Goal: Information Seeking & Learning: Get advice/opinions

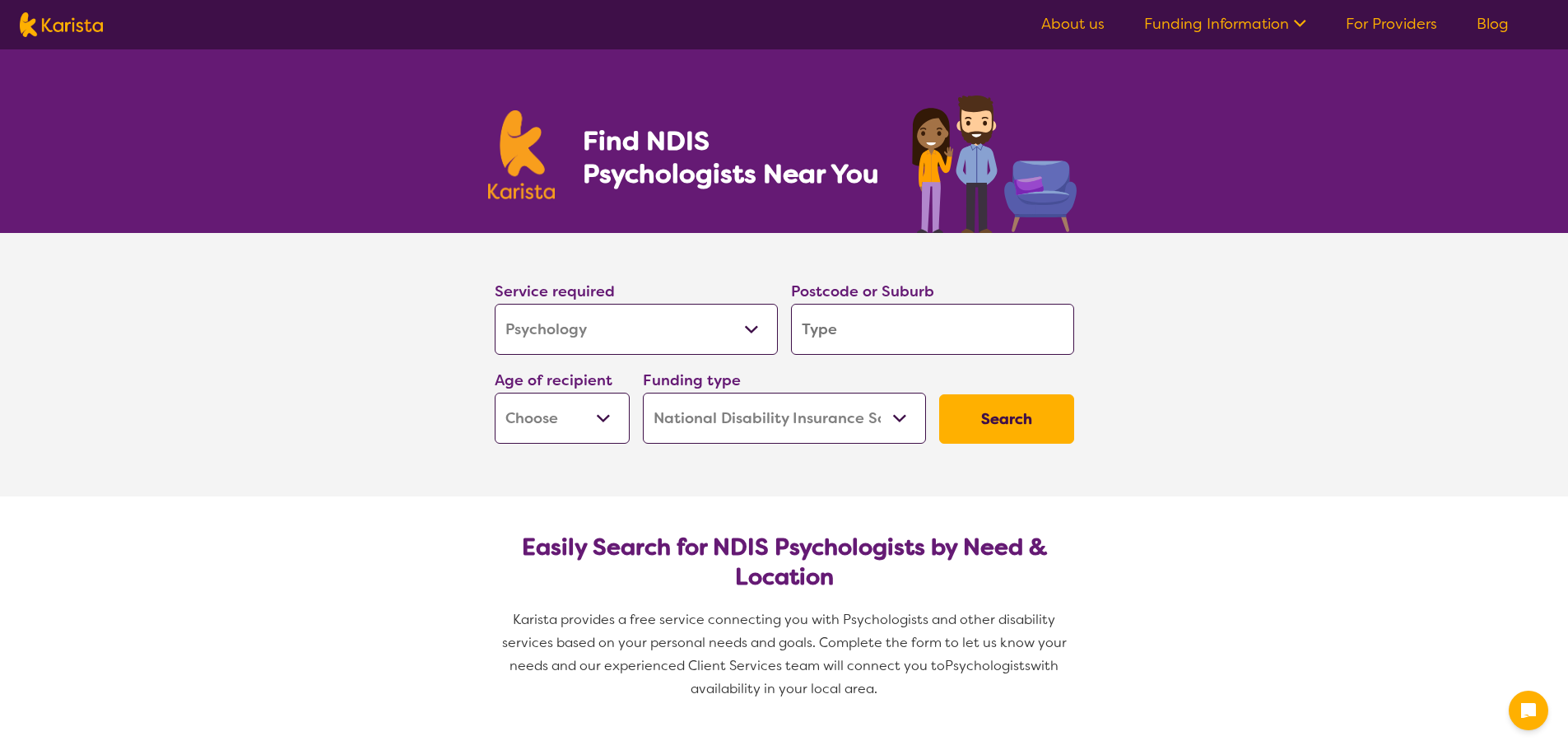
select select "Psychology"
select select "NDIS"
select select "Psychology"
select select "NDIS"
click at [853, 339] on input "search" at bounding box center [932, 329] width 283 height 51
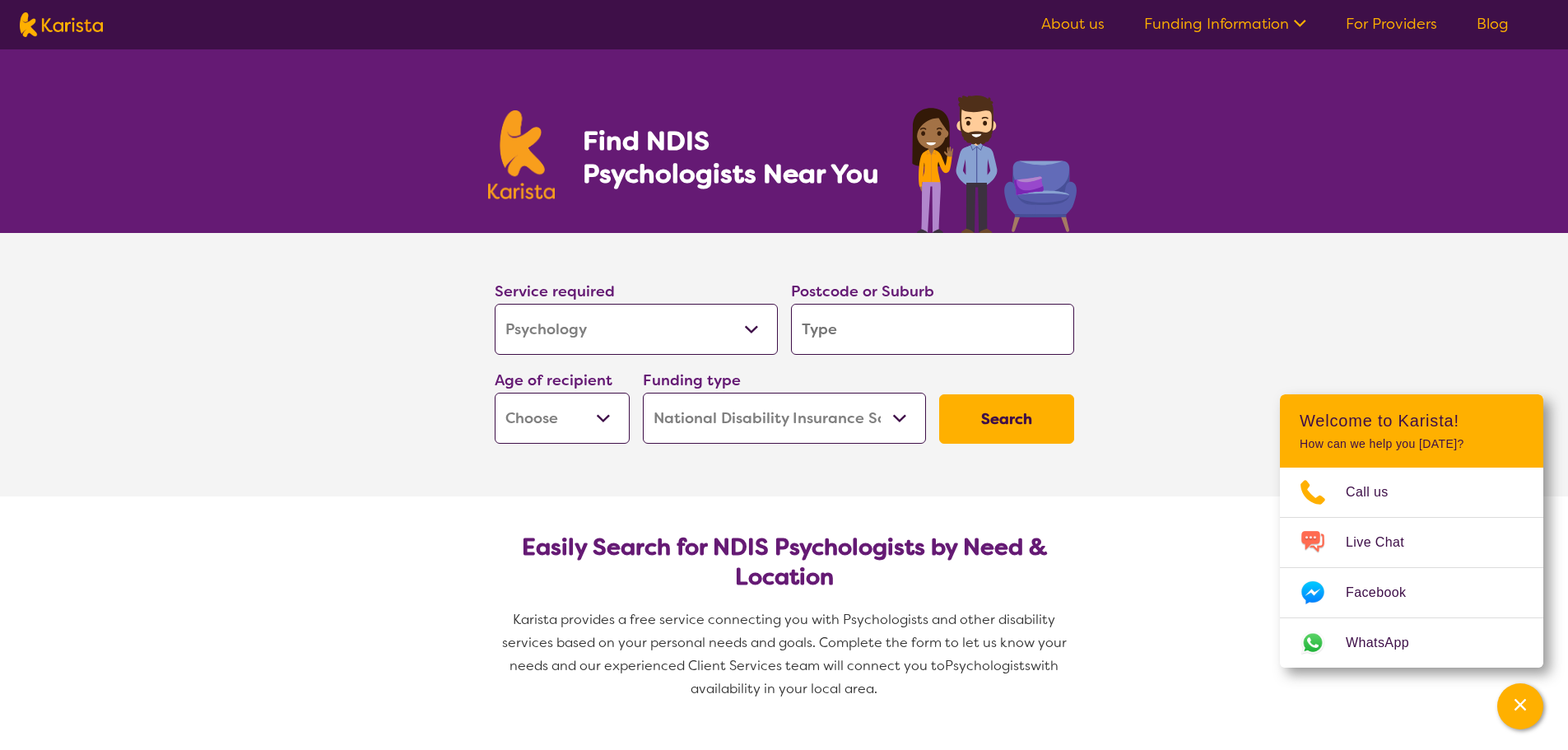
type input "0"
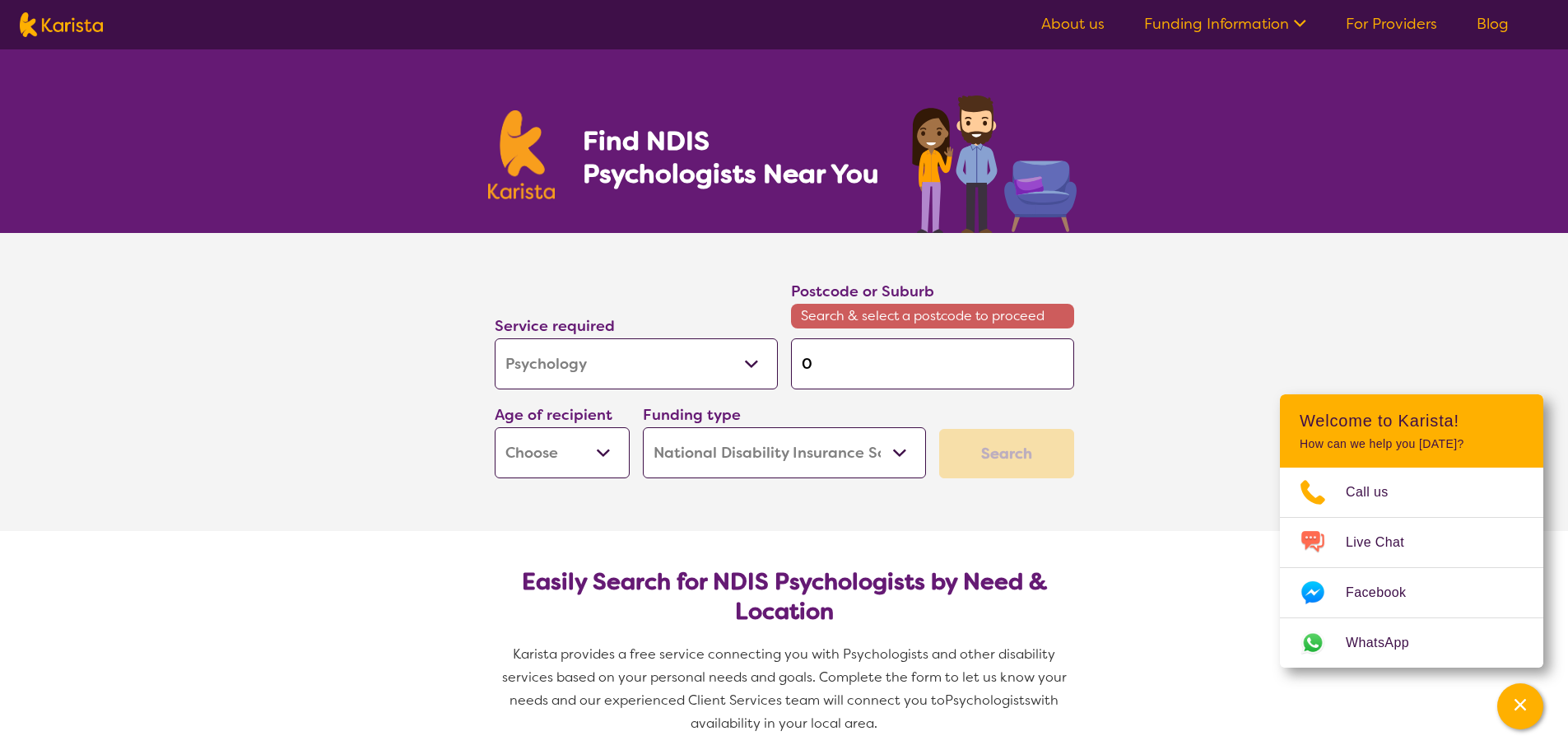
type input "06"
type input "064"
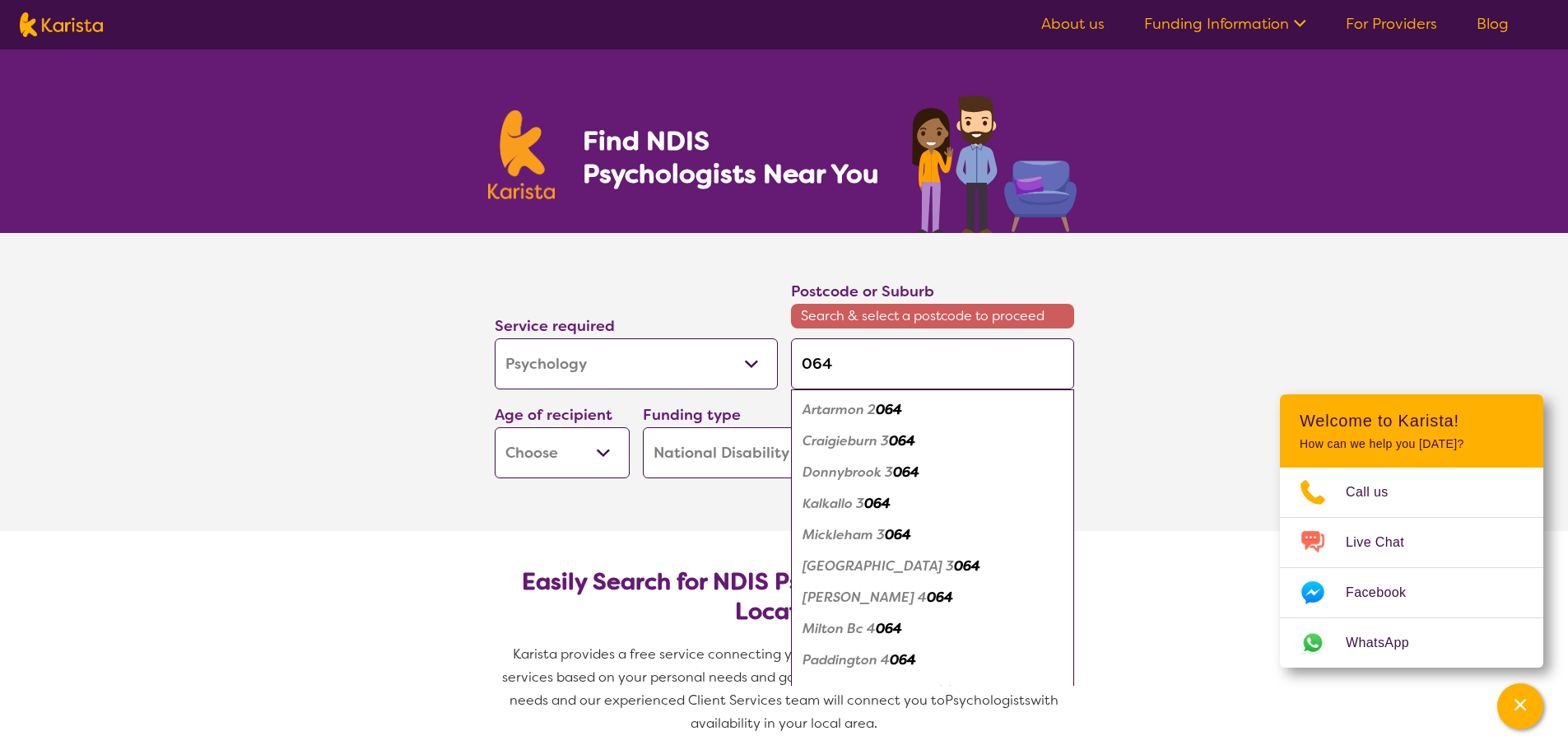
type input "06"
type input "0"
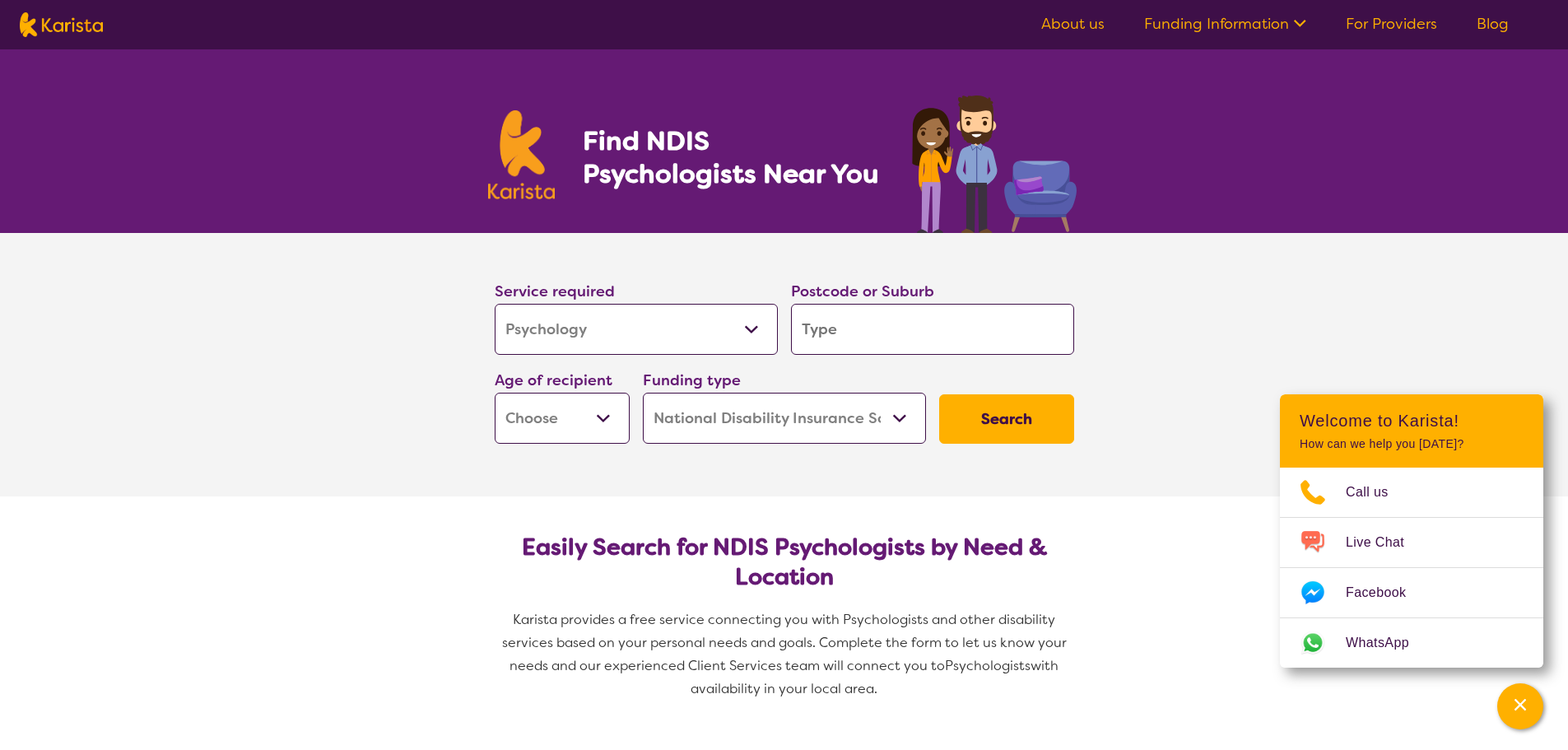
type input "3"
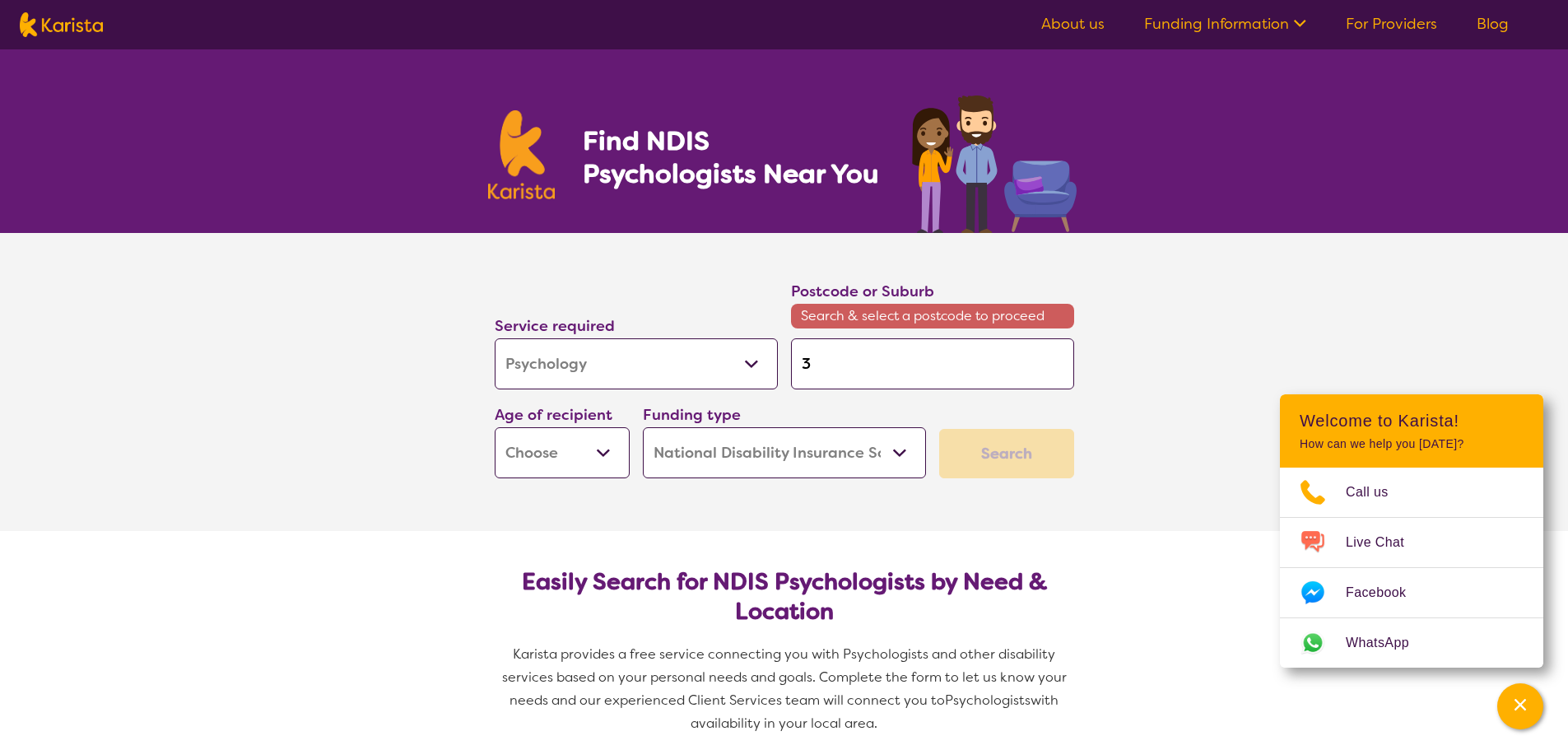
type input "30"
type input "306"
type input "3064"
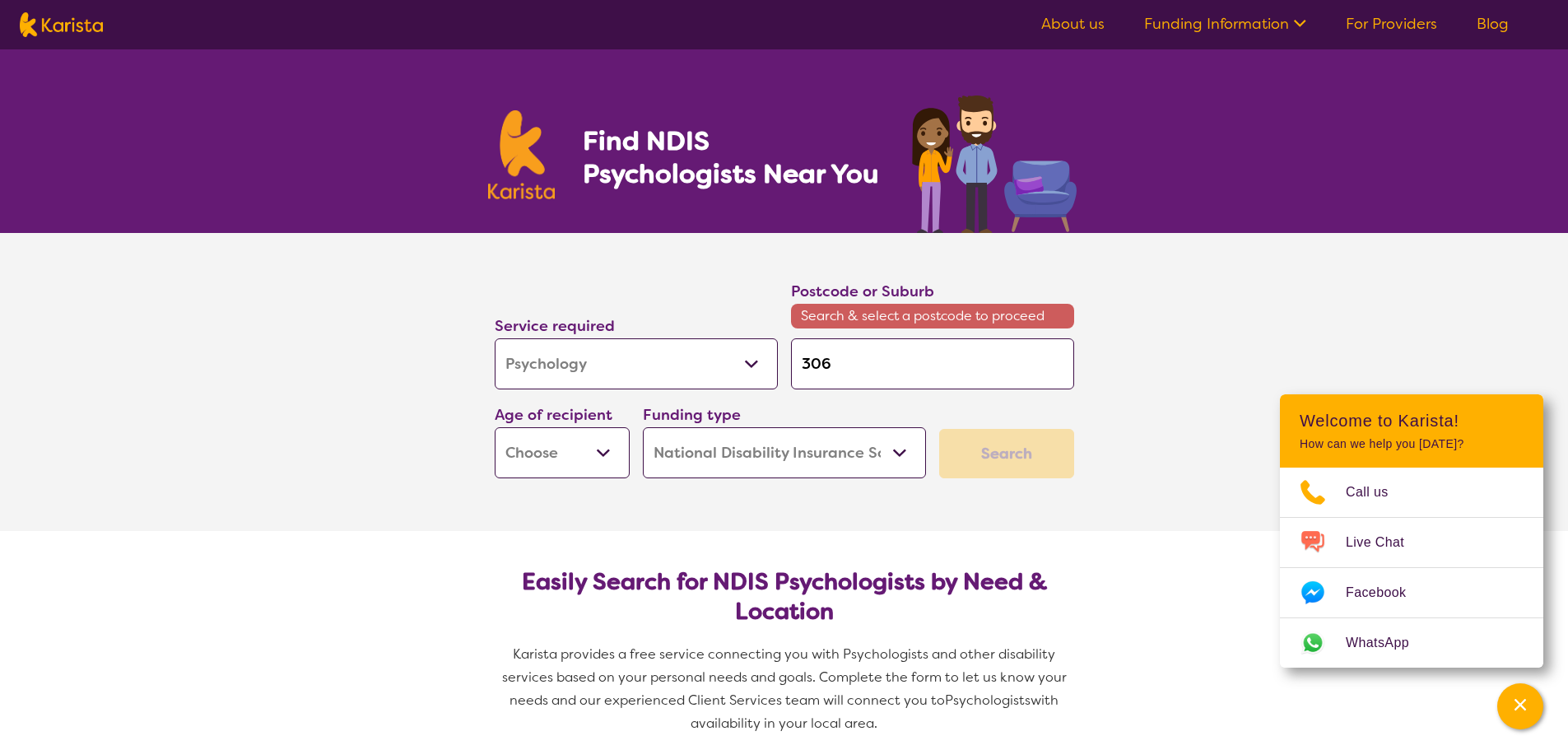
type input "3064"
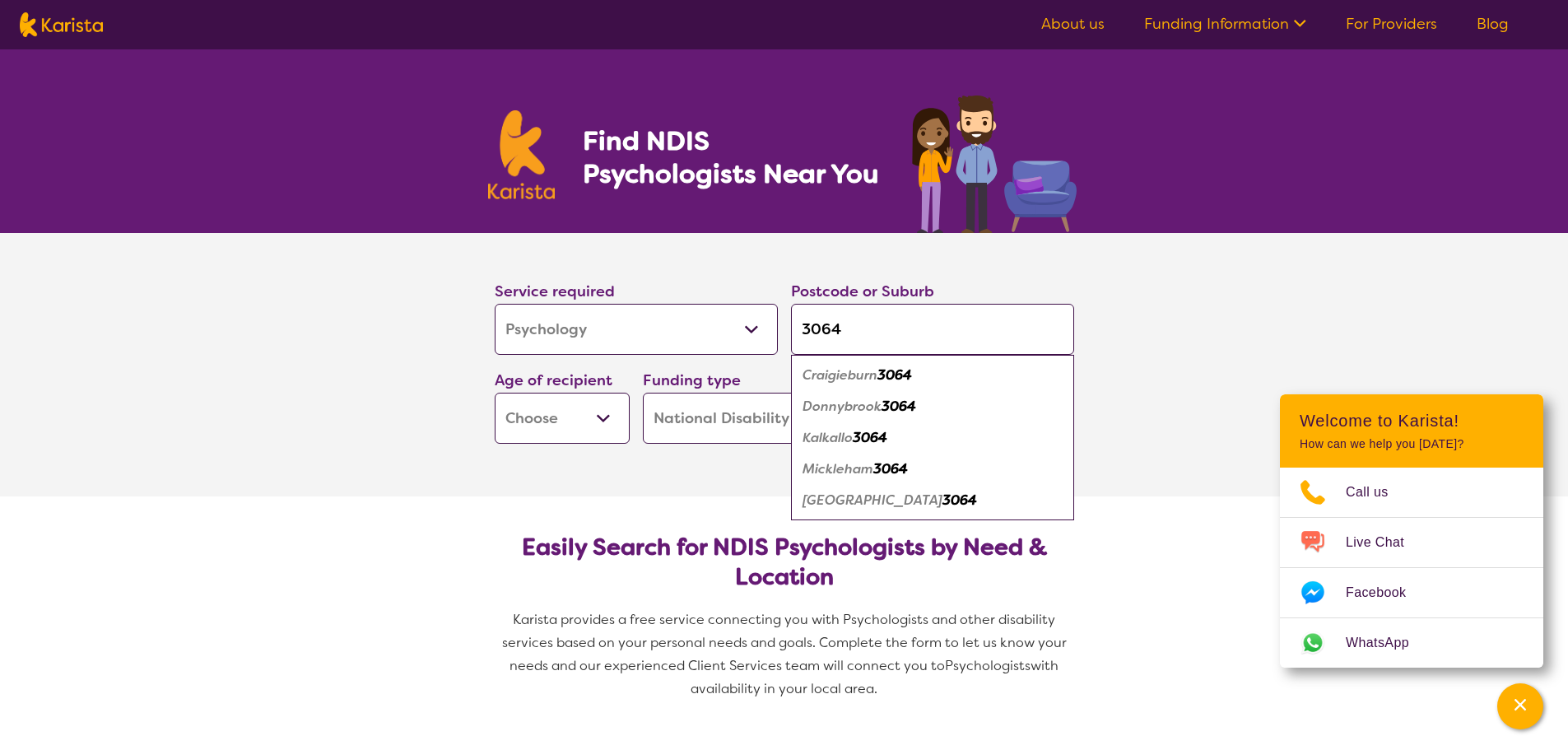
type input "3064"
click at [890, 373] on em "3064" at bounding box center [894, 375] width 34 height 17
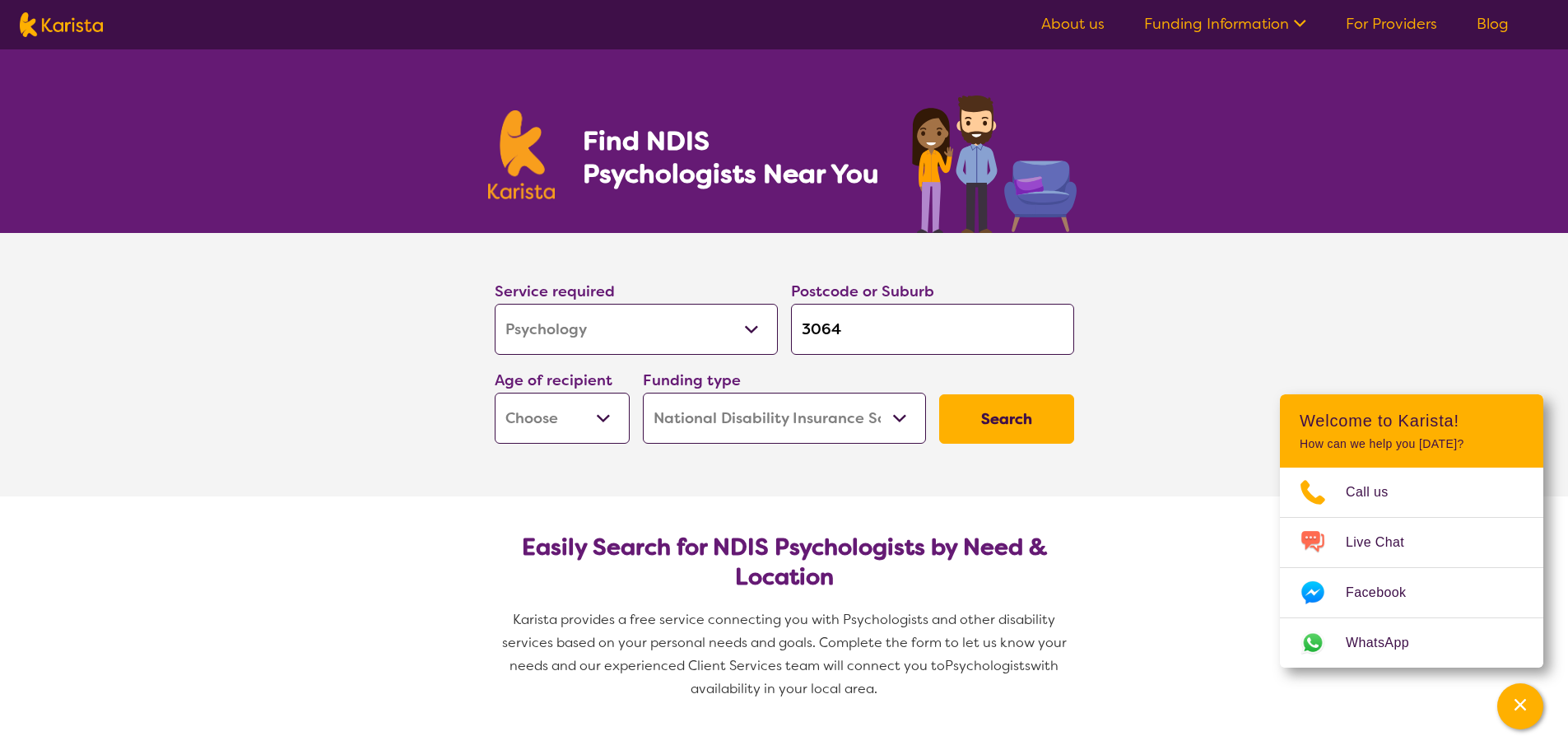
click at [603, 427] on select "Early Childhood - 0 to 9 Child - 10 to 11 Adolescent - 12 to 17 Adult - 18 to 6…" at bounding box center [563, 418] width 135 height 51
select select "EC"
click at [495, 393] on select "Early Childhood - 0 to 9 Child - 10 to 11 Adolescent - 12 to 17 Adult - 18 to 6…" at bounding box center [563, 418] width 135 height 51
select select "EC"
click at [847, 405] on select "Home Care Package (HCP) National Disability Insurance Scheme (NDIS) I don't know" at bounding box center [784, 418] width 283 height 51
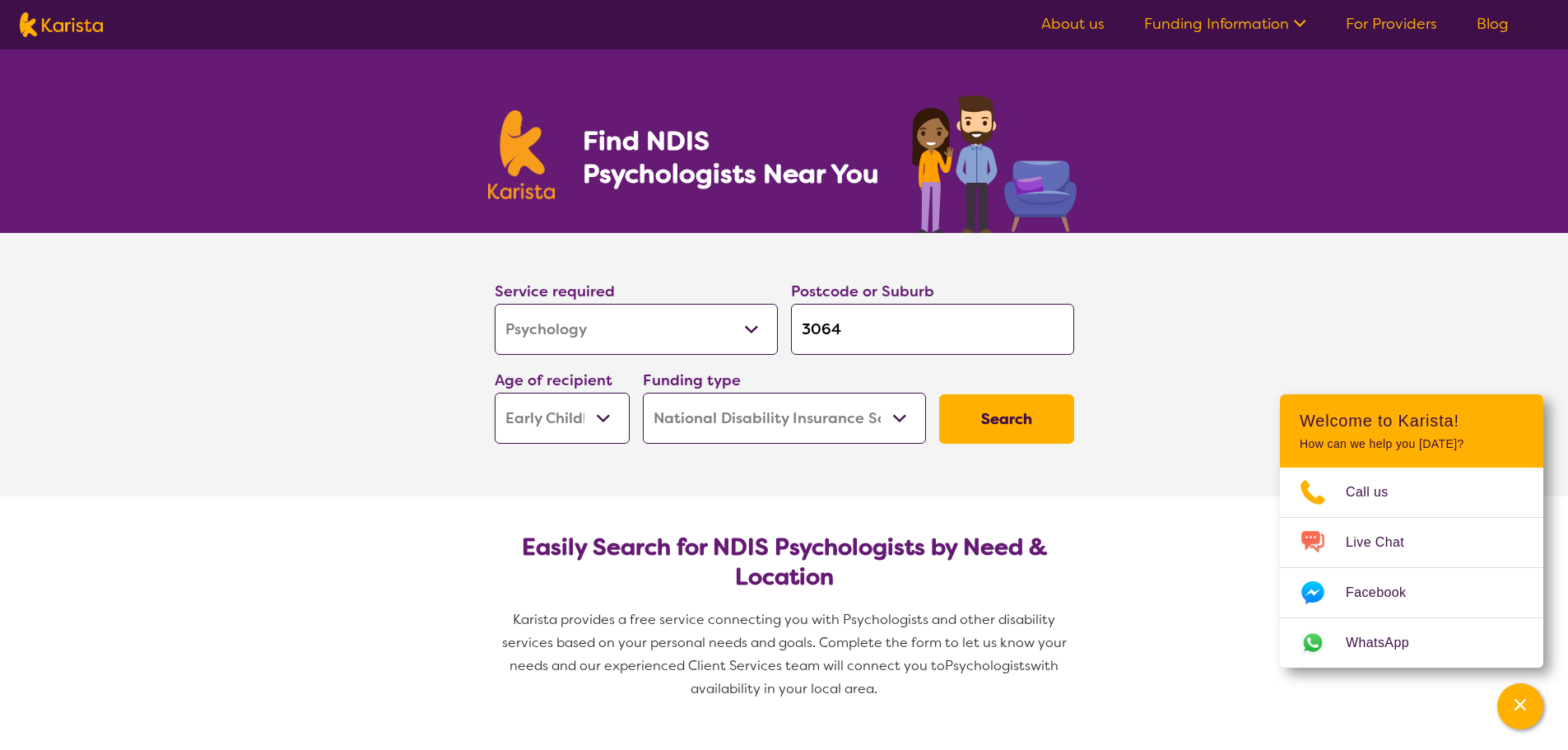
select select "i-don-t-know"
click at [643, 393] on select "Home Care Package (HCP) National Disability Insurance Scheme (NDIS) I don't know" at bounding box center [784, 418] width 283 height 51
select select "i-don-t-know"
click at [978, 410] on button "Search" at bounding box center [1006, 419] width 135 height 50
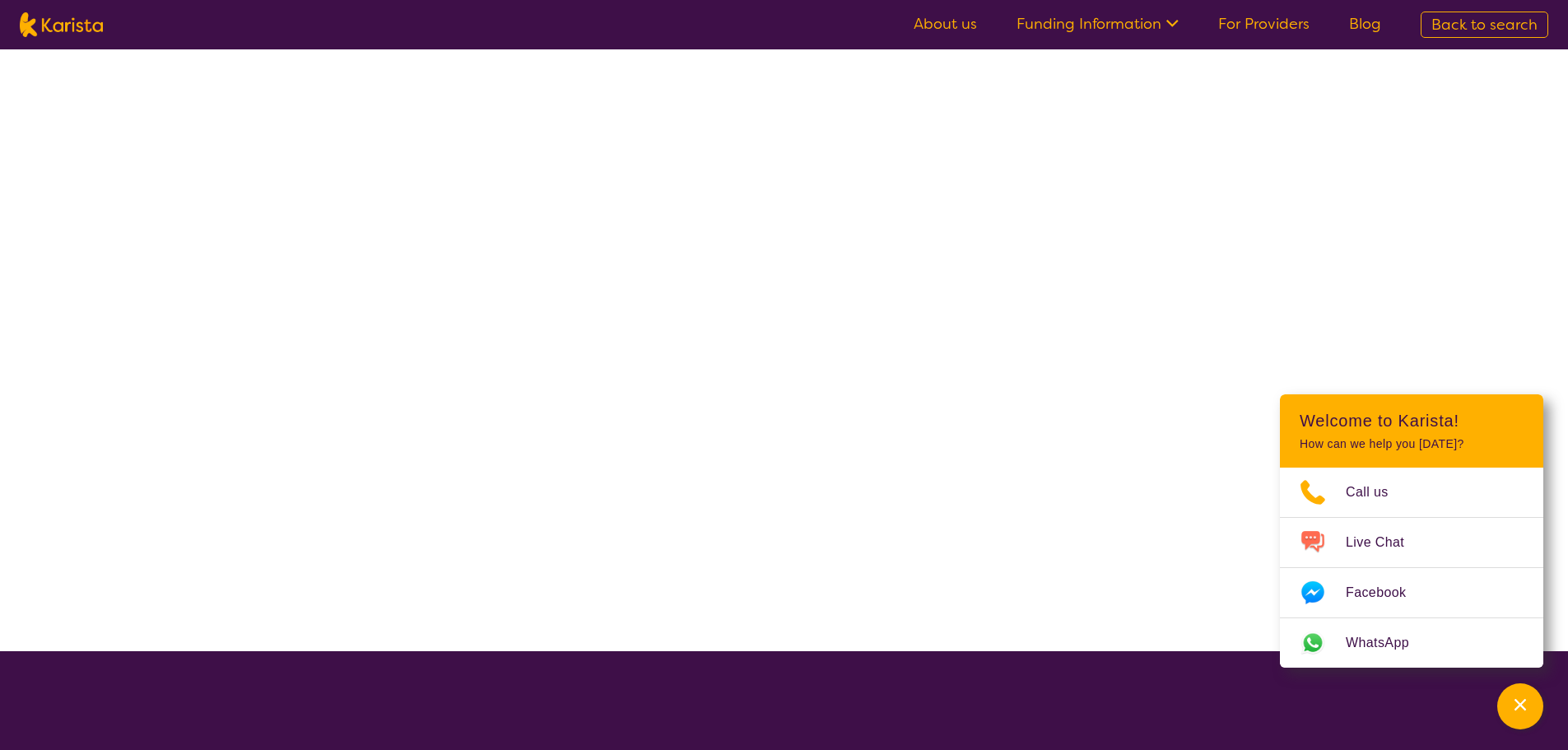
select select "Psychology"
select select "EC"
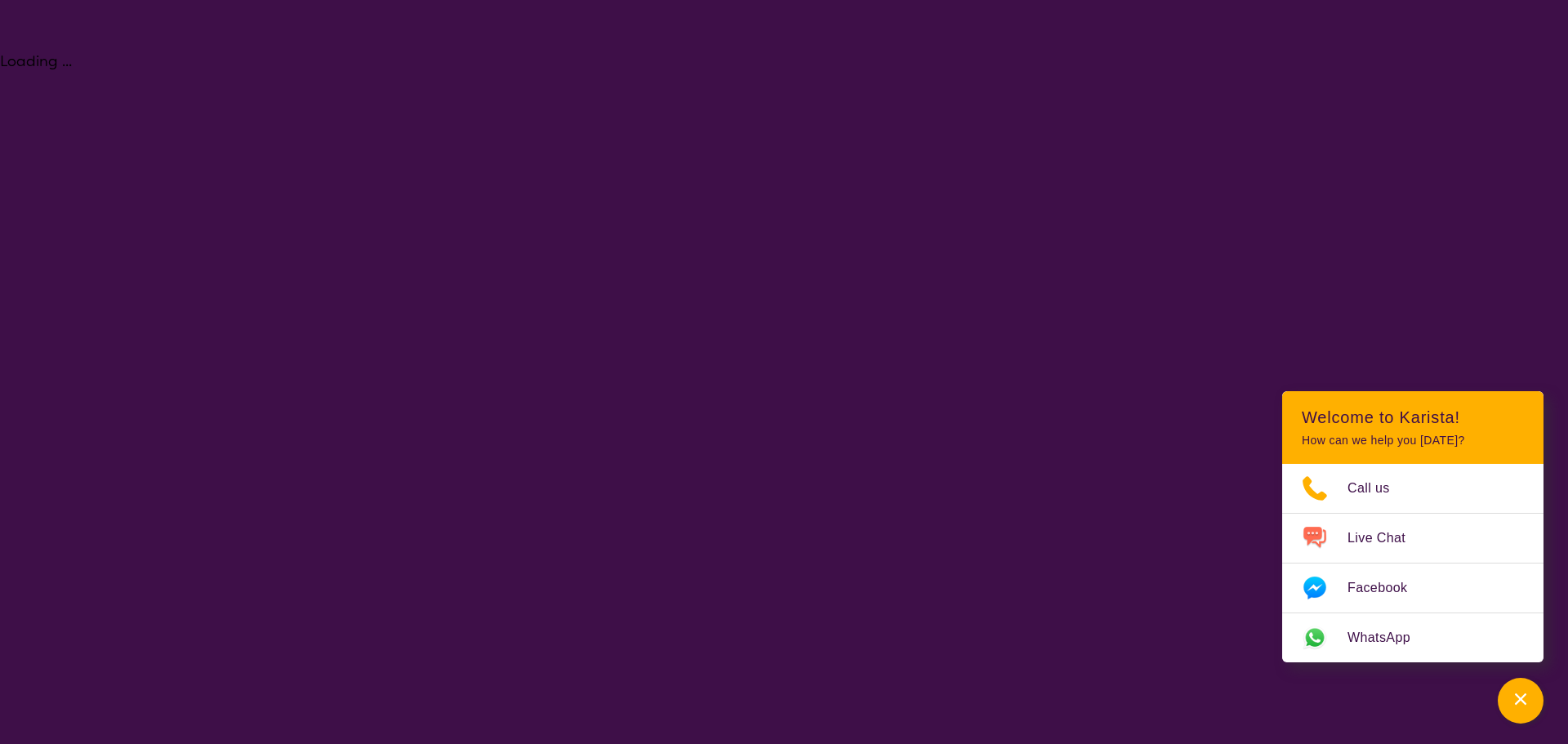
select select "Psychology"
select select "EC"
select select "NDIS"
select select "Psychology"
select select "EC"
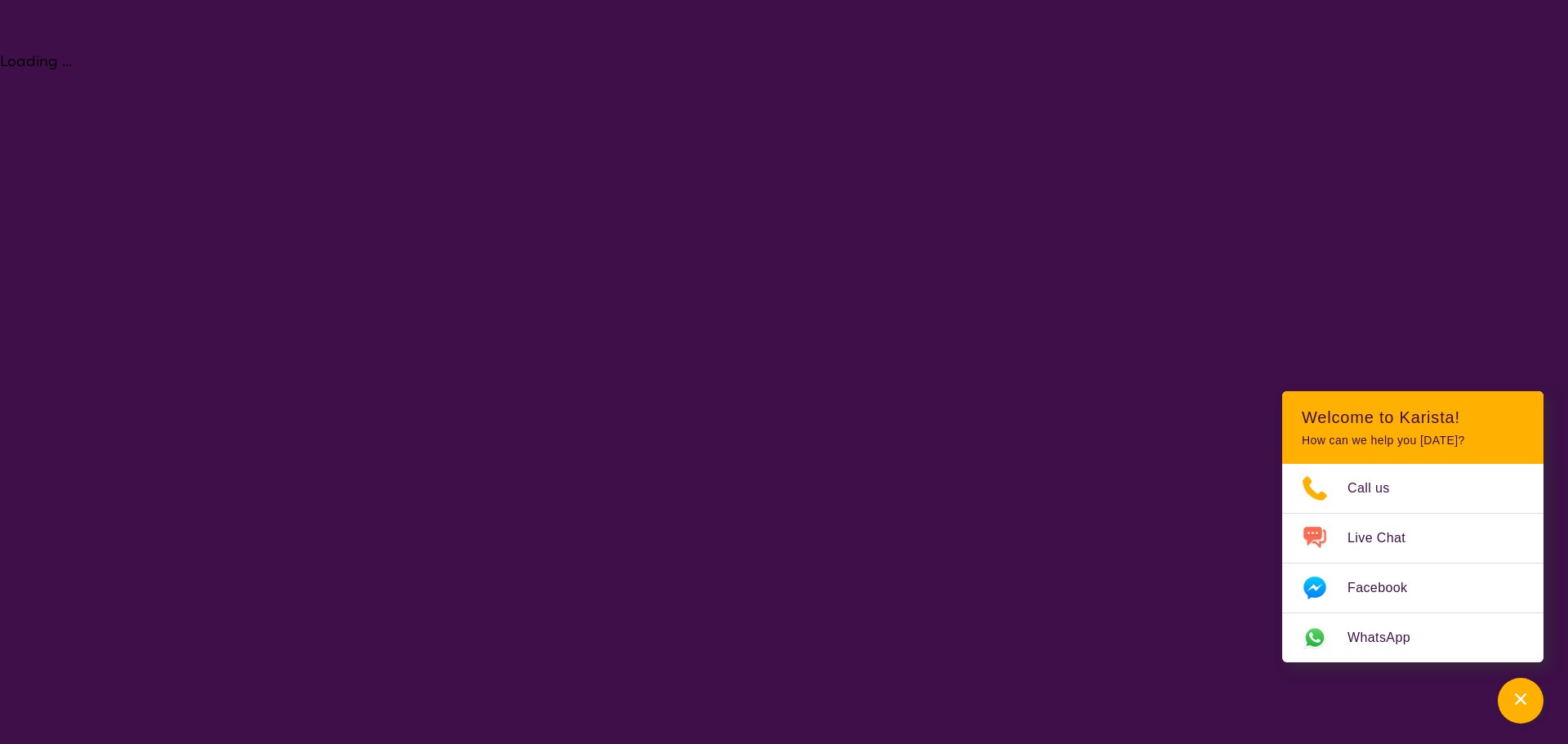
select select "NDIS"
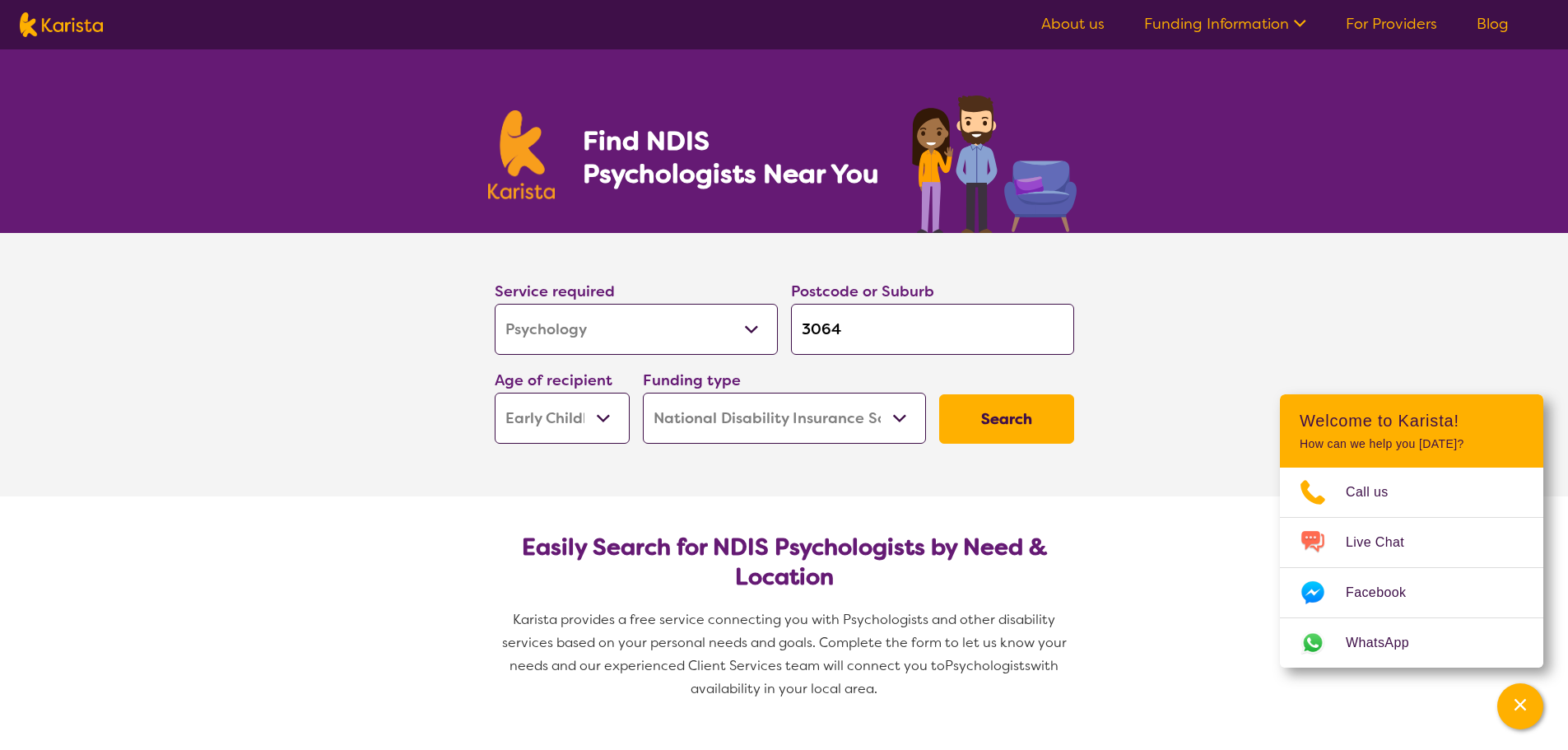
click at [807, 419] on select "Home Care Package (HCP) National Disability Insurance Scheme (NDIS) I don't know" at bounding box center [784, 418] width 283 height 51
click at [643, 393] on select "Home Care Package (HCP) National Disability Insurance Scheme (NDIS) I don't know" at bounding box center [784, 418] width 283 height 51
click at [972, 414] on button "Search" at bounding box center [1006, 419] width 135 height 50
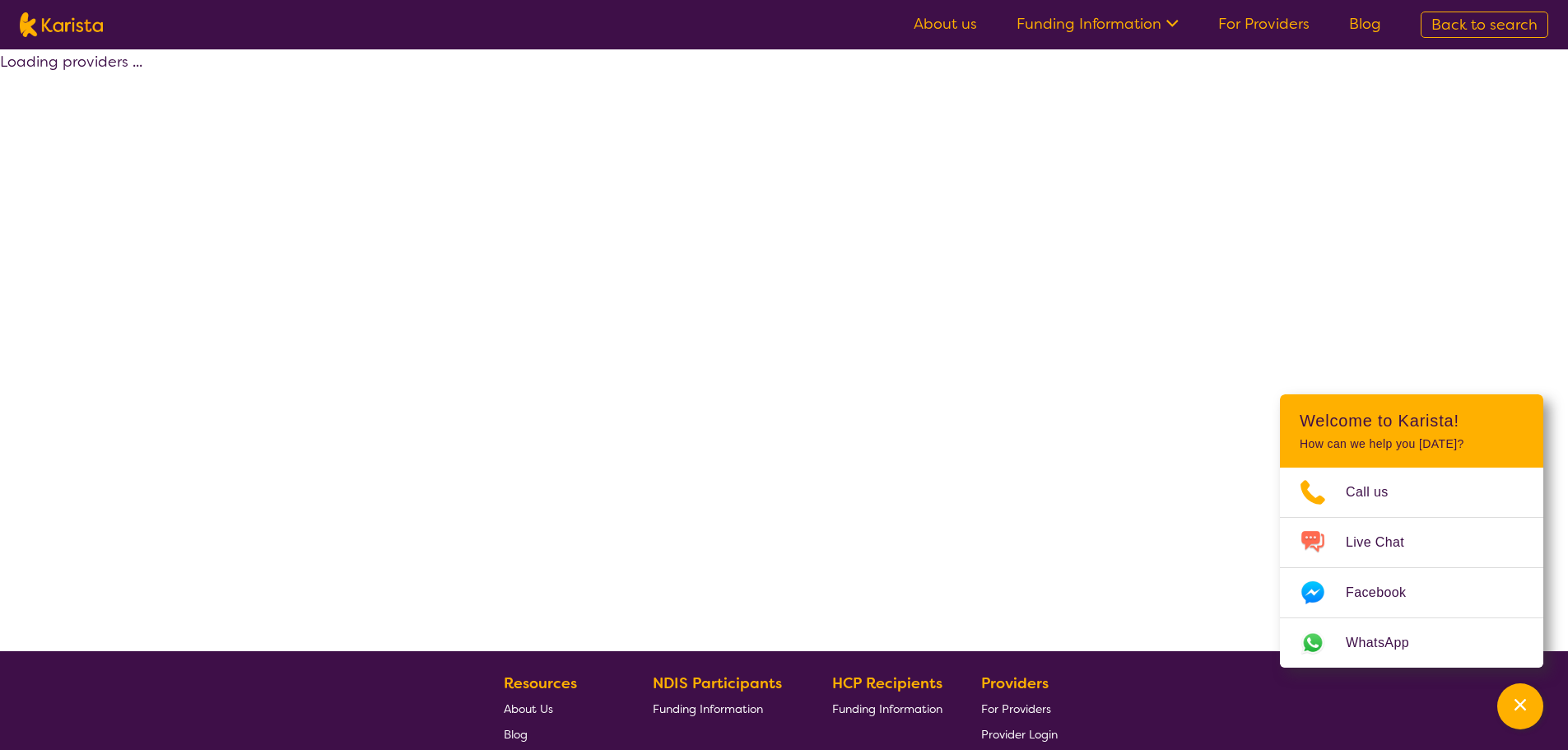
select select "by_score"
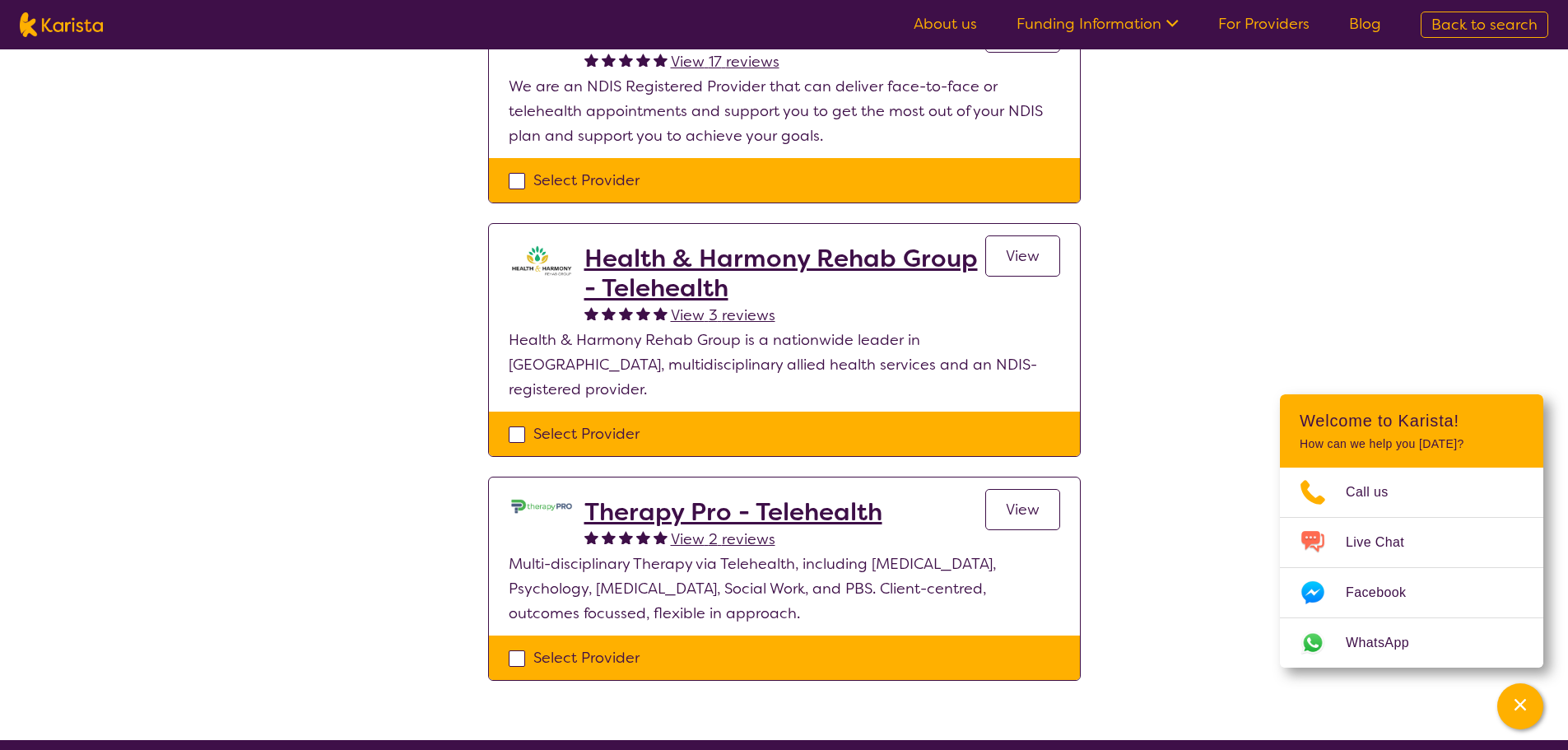
scroll to position [329, 0]
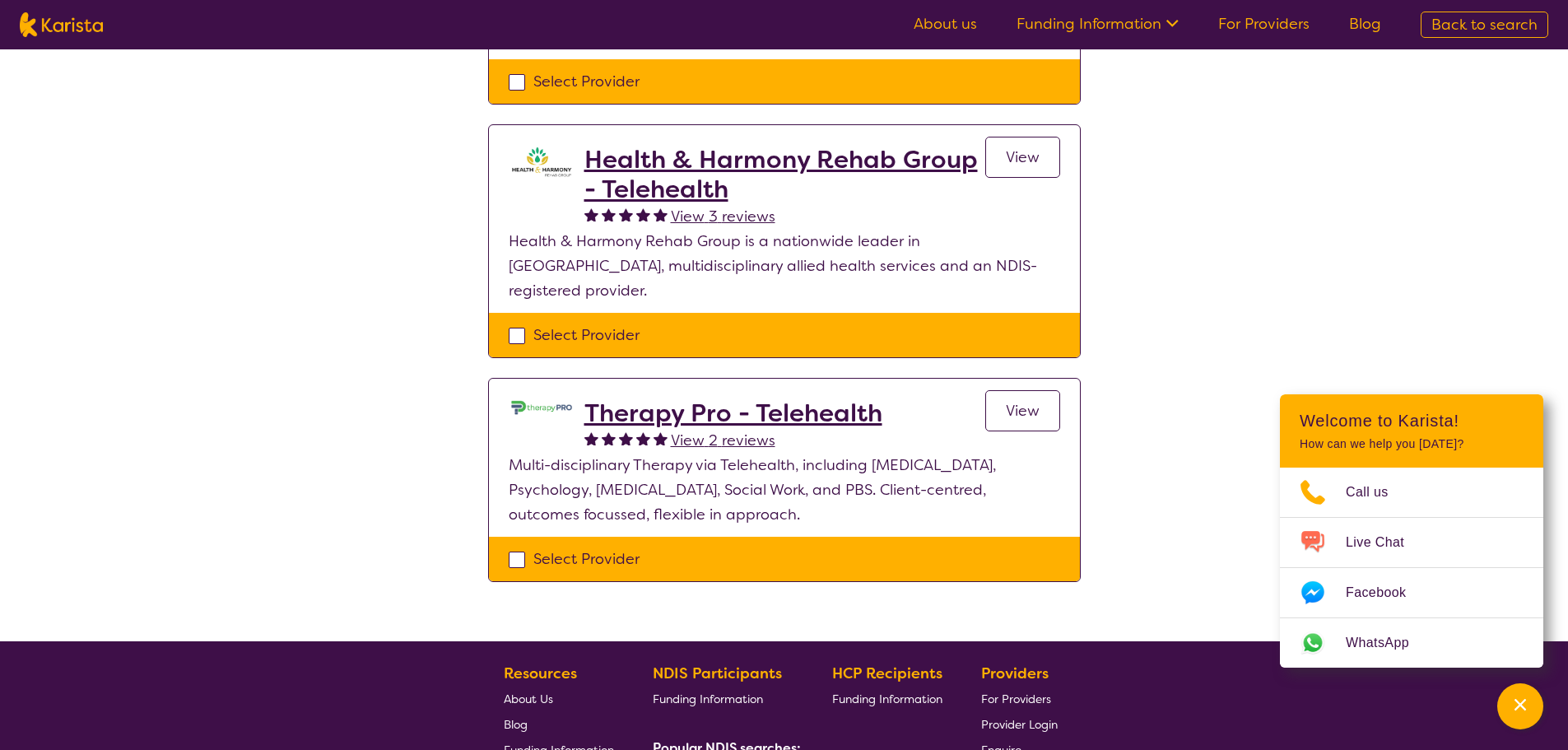
click at [807, 399] on h2 "Therapy Pro - Telehealth" at bounding box center [733, 413] width 298 height 30
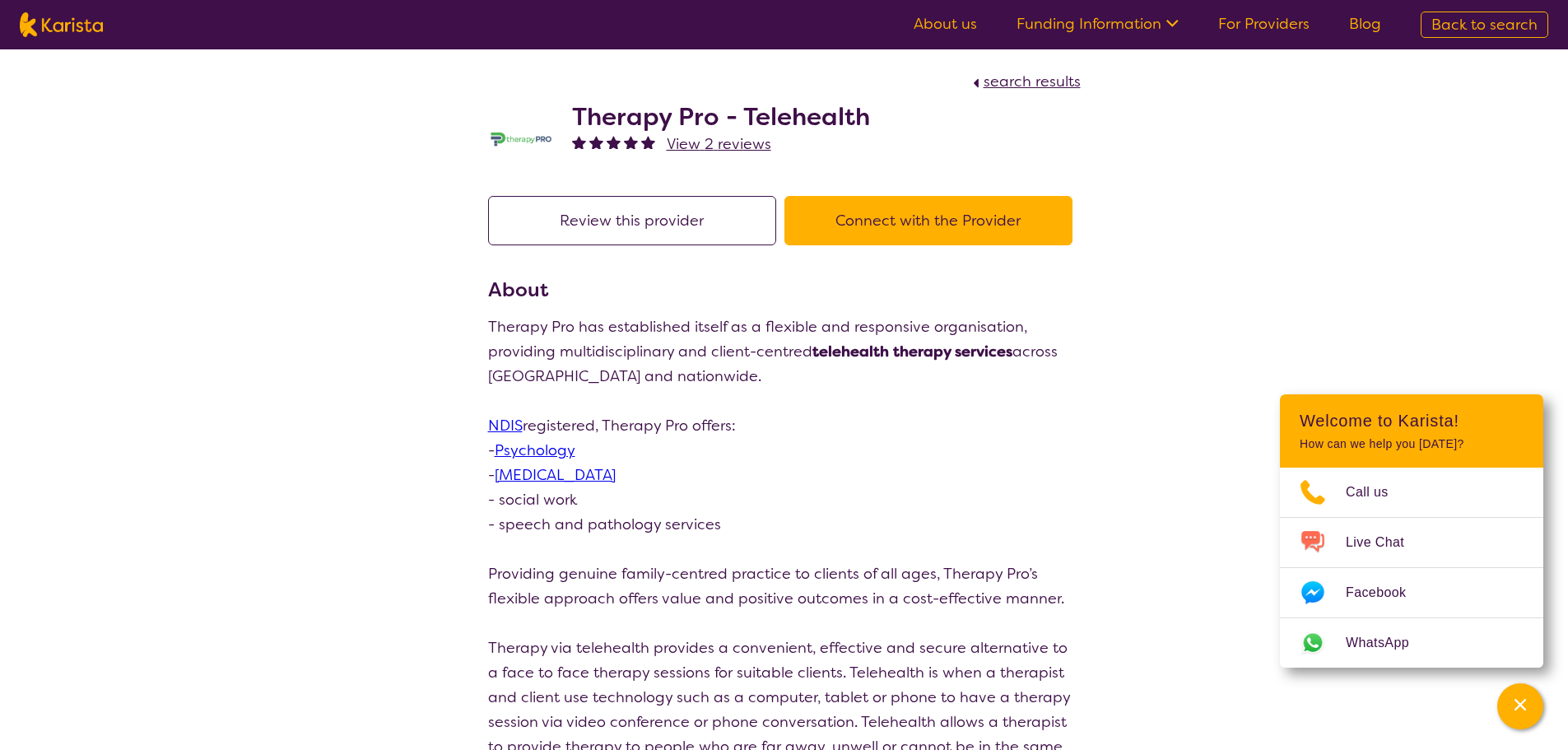
scroll to position [329, 0]
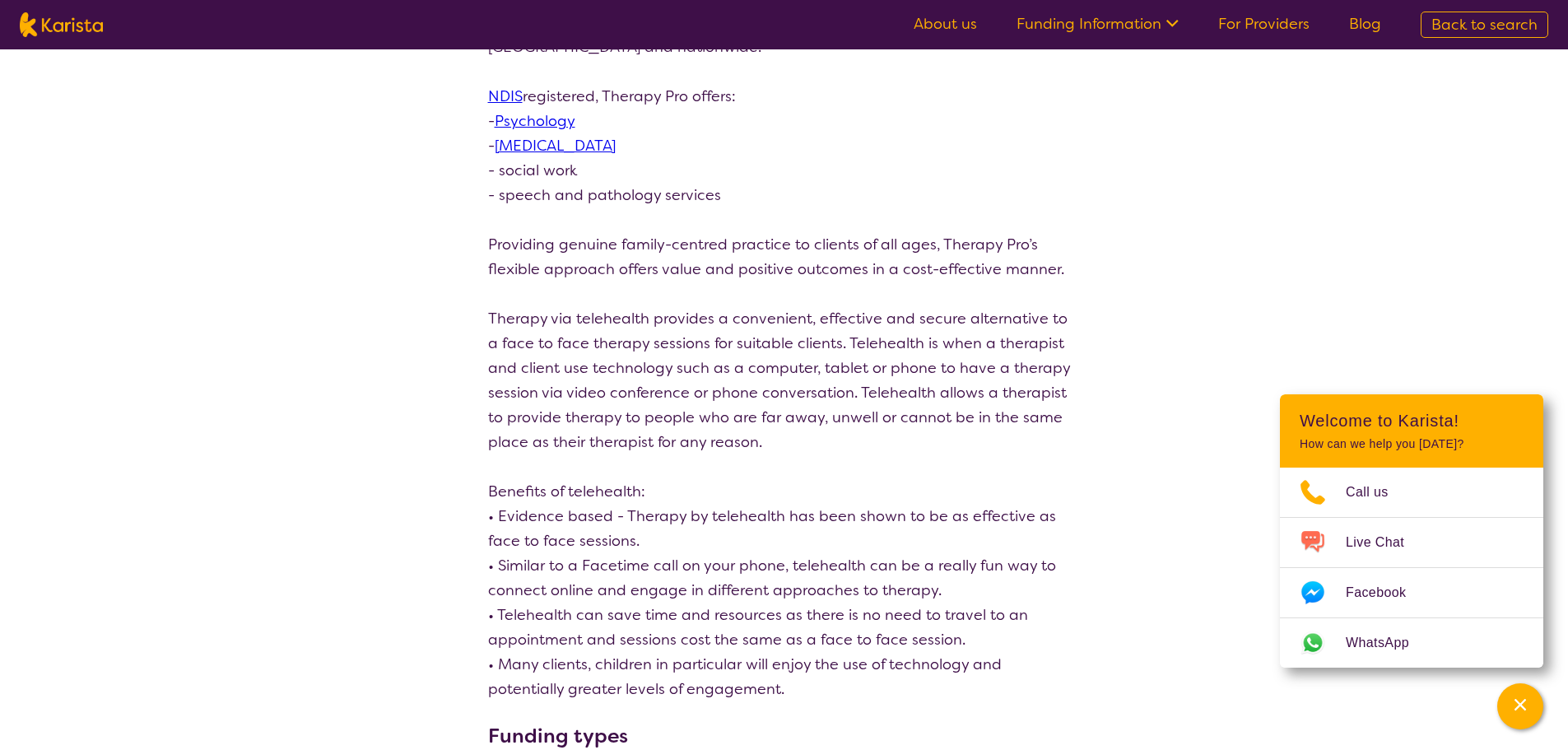
select select "by_score"
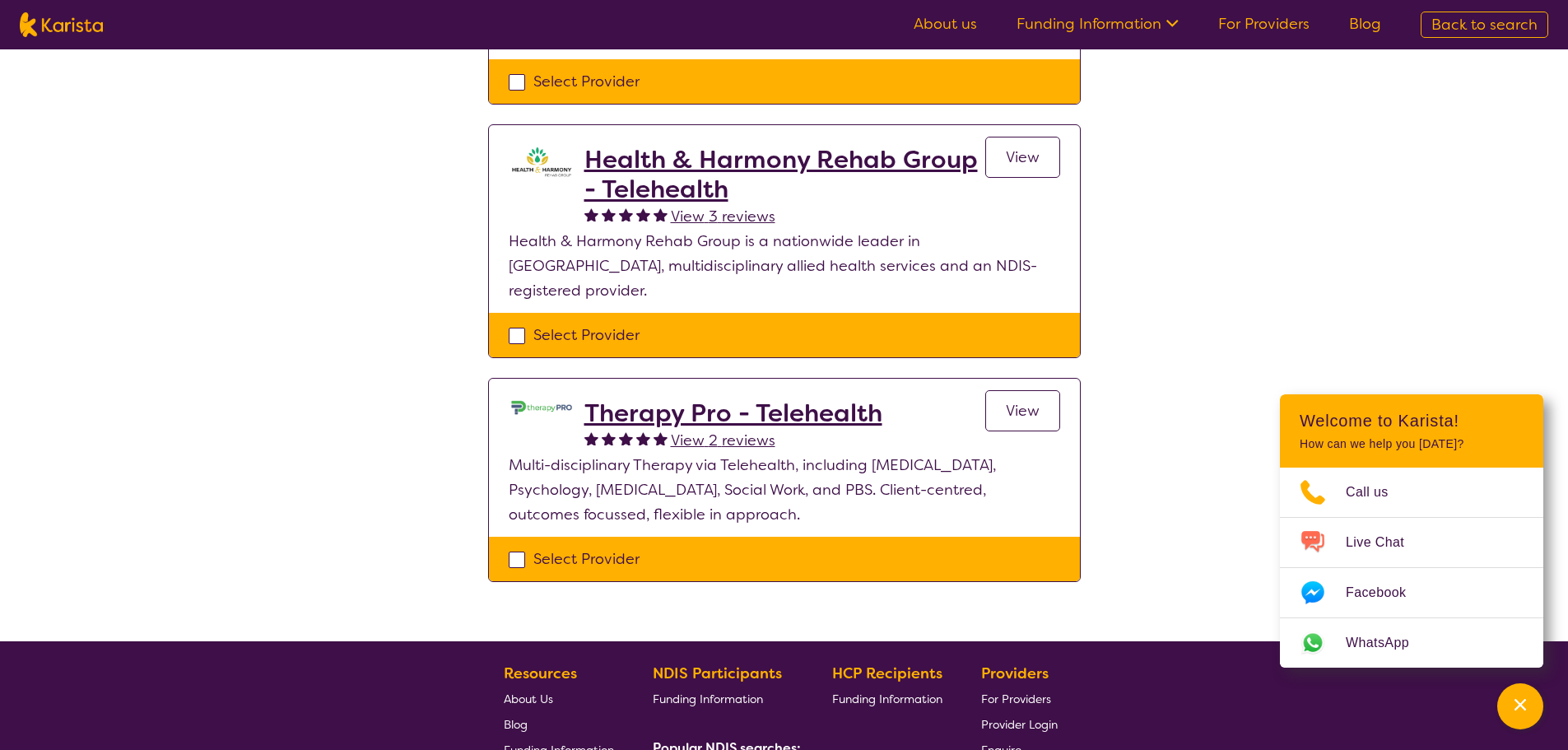
click at [763, 154] on h2 "Health & Harmony Rehab Group - Telehealth" at bounding box center [784, 174] width 401 height 59
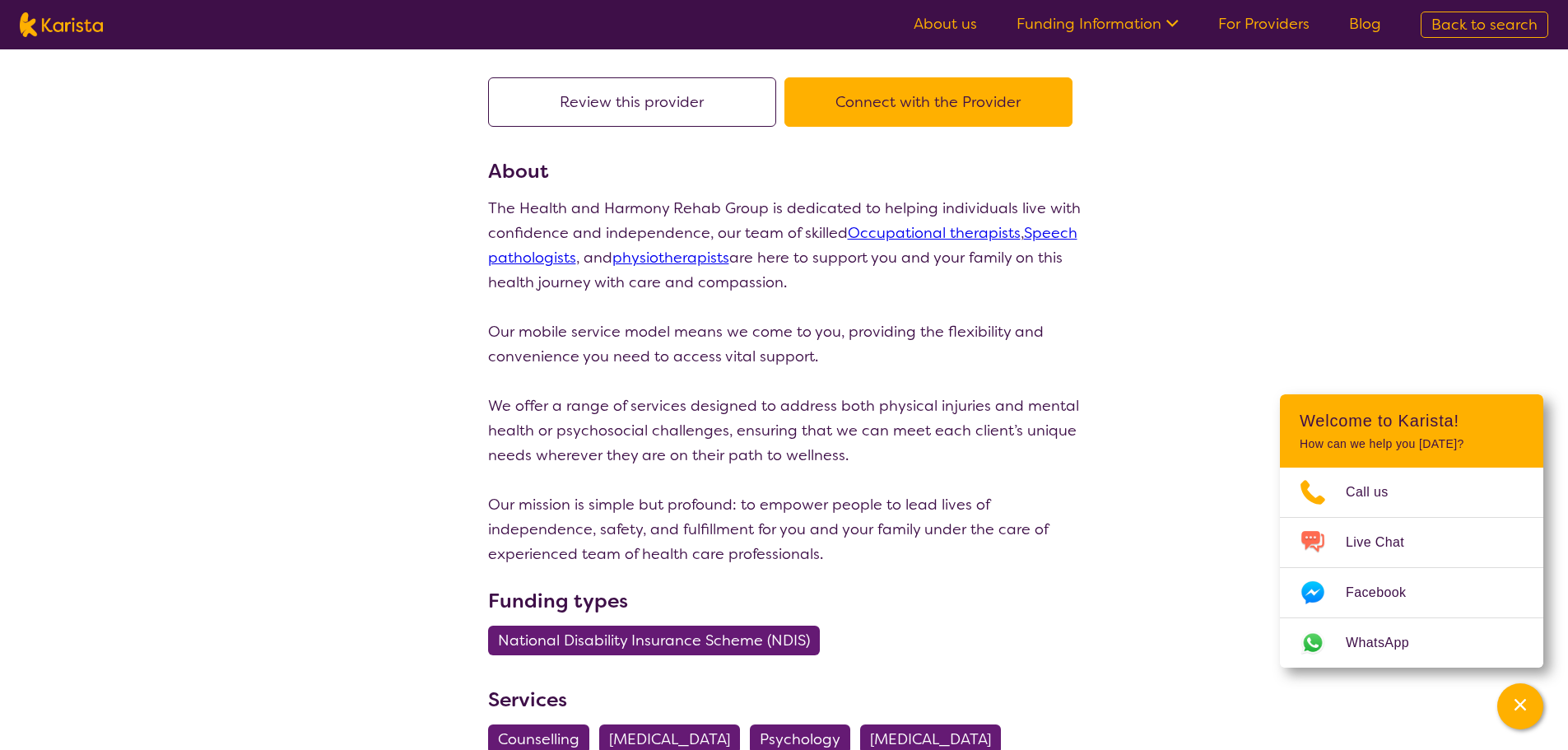
scroll to position [165, 0]
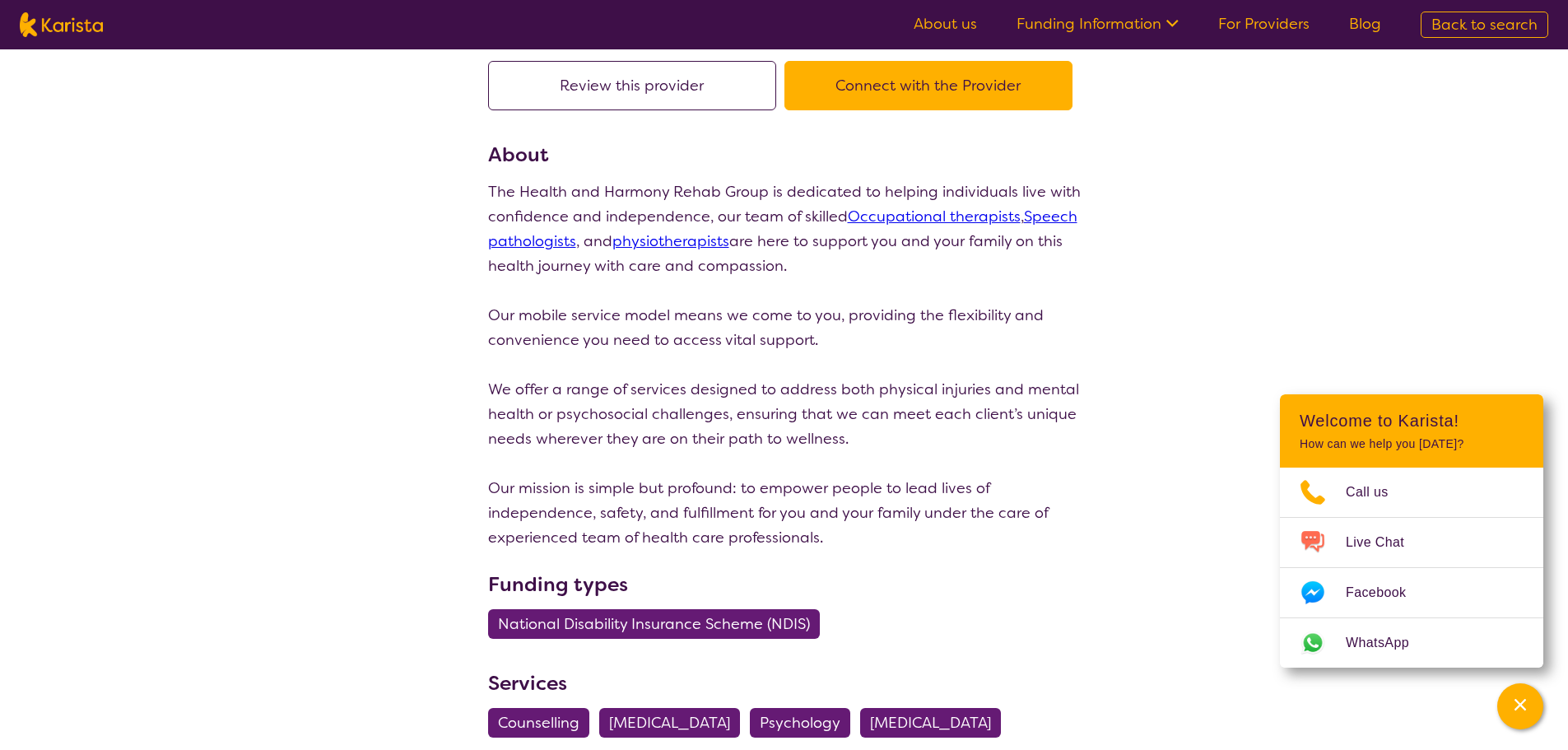
click at [693, 83] on button "Review this provider" at bounding box center [632, 86] width 288 height 50
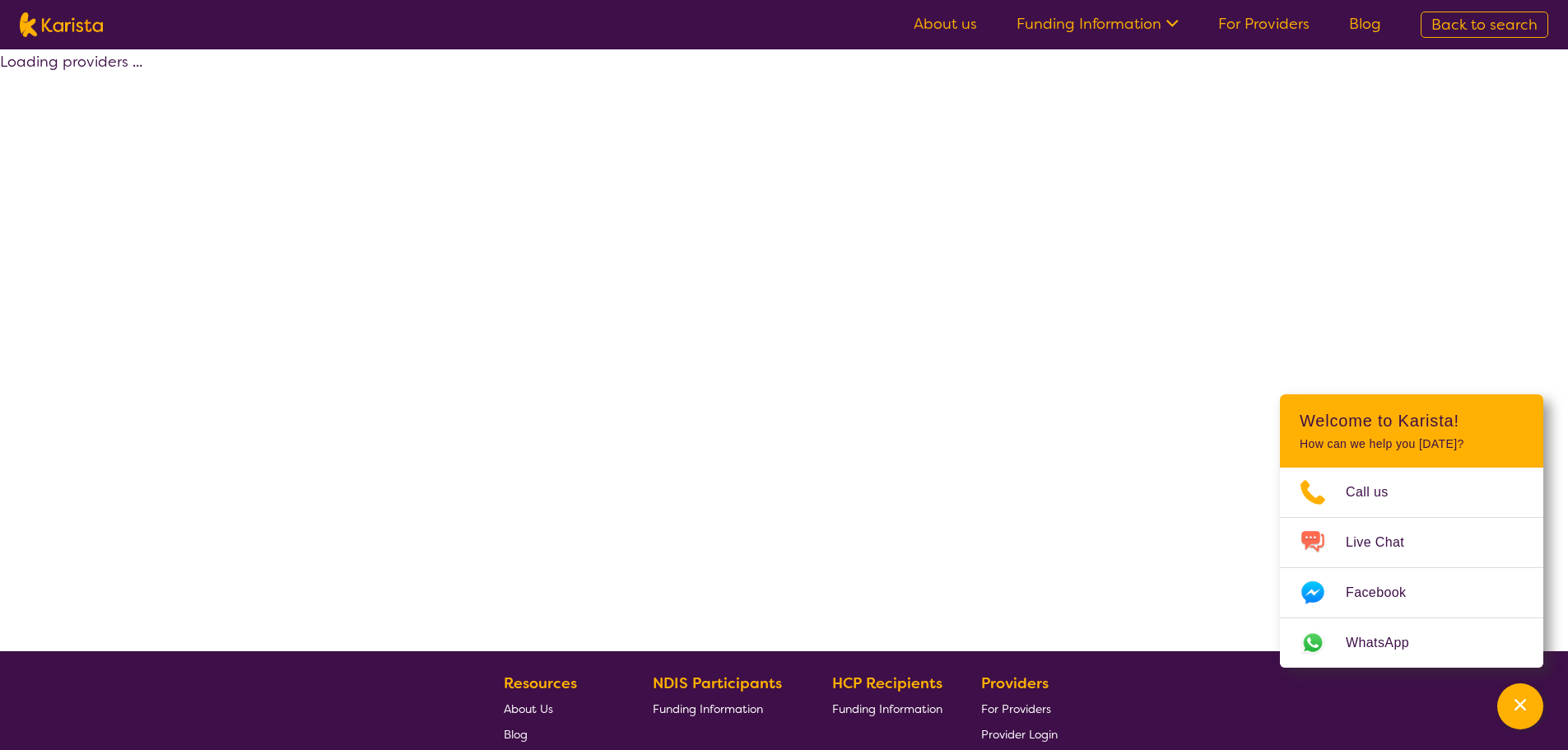
scroll to position [298, 0]
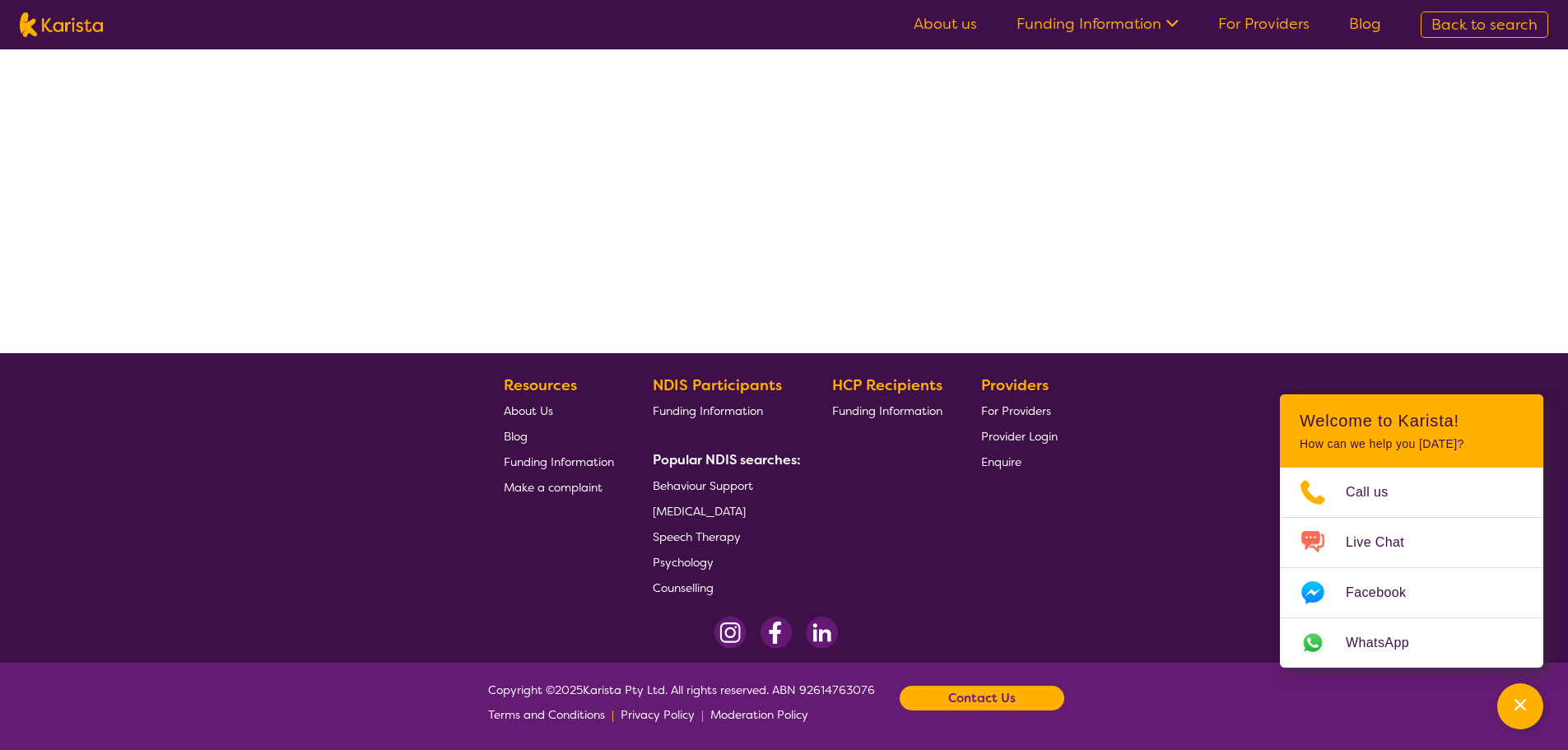
select select "by_score"
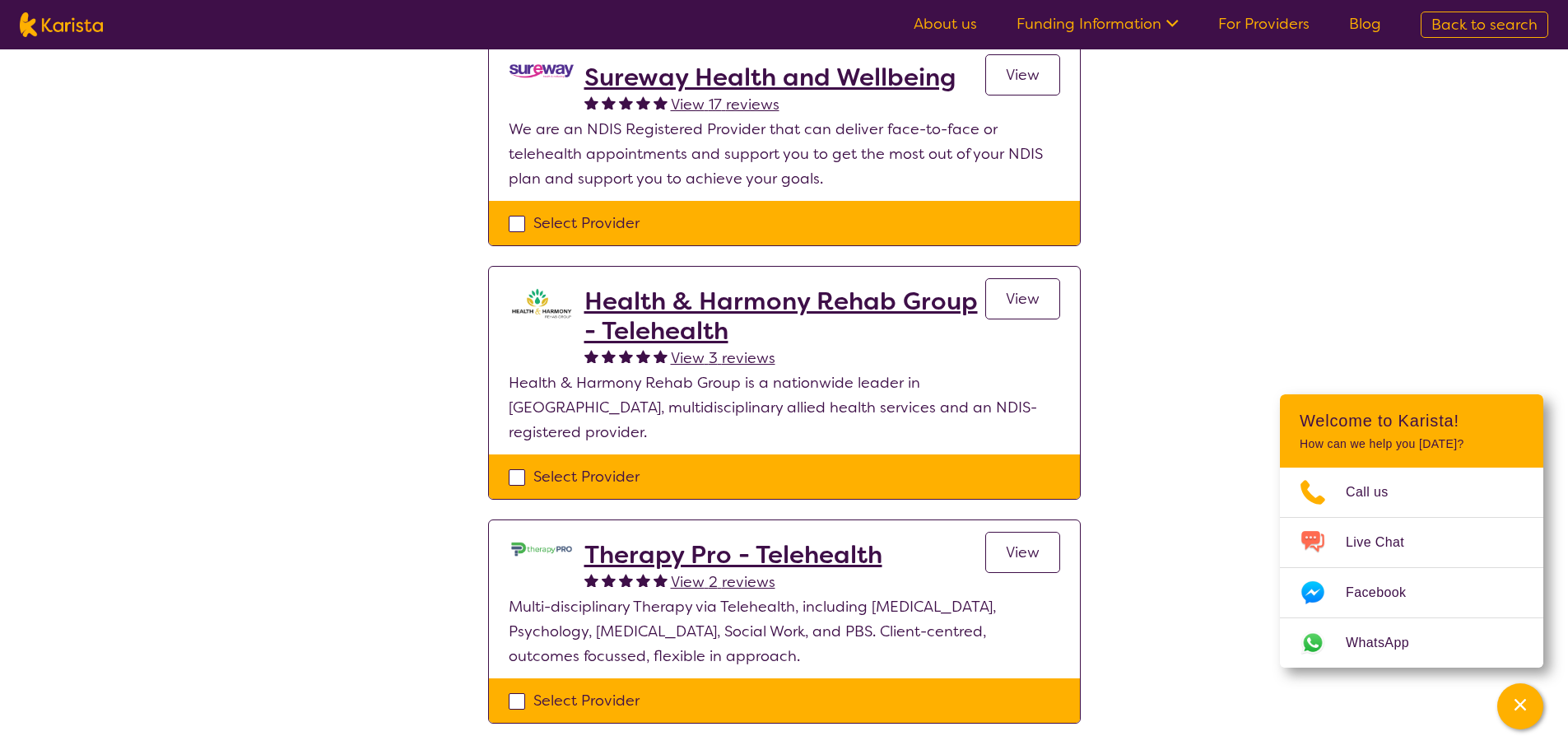
scroll to position [0, 0]
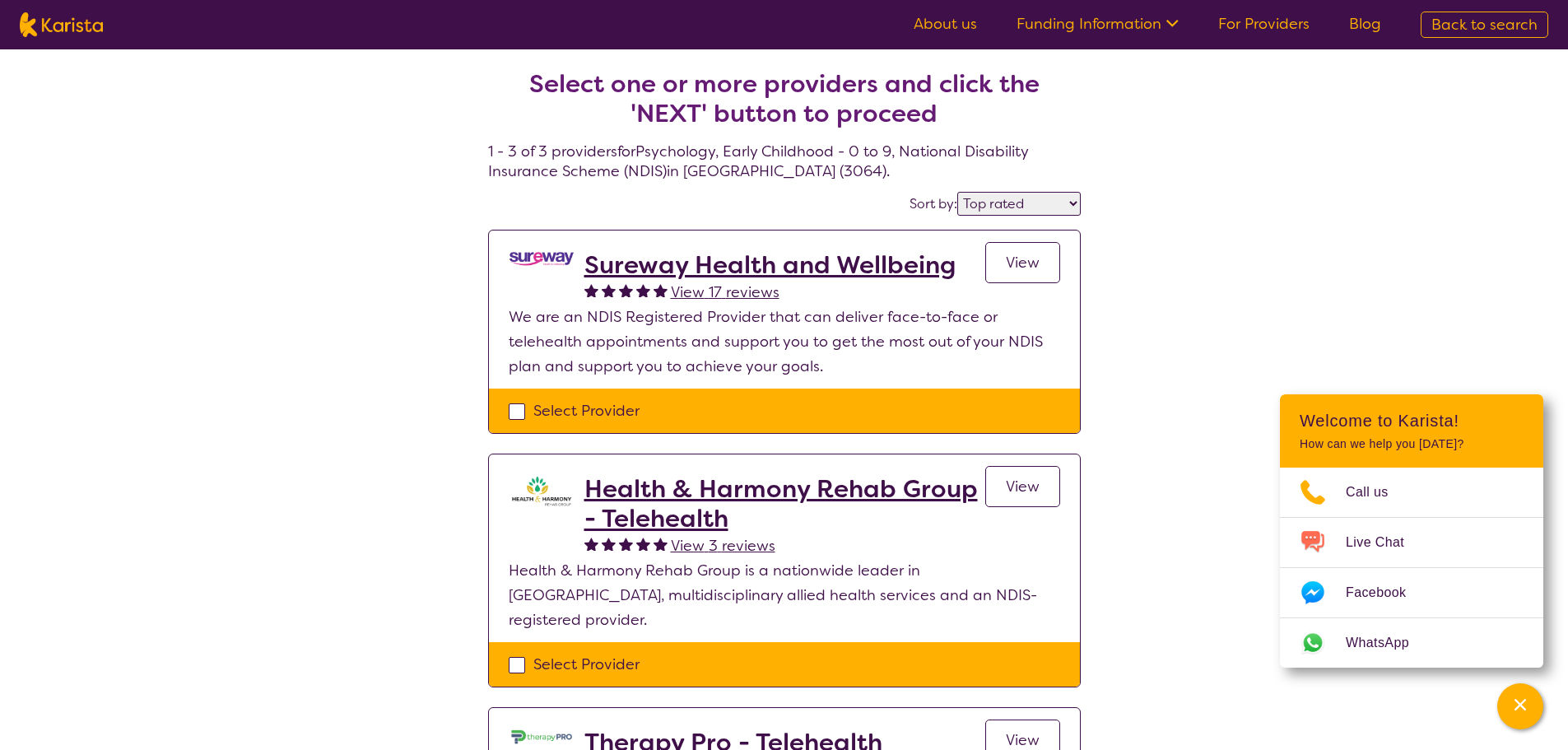
click at [772, 263] on h2 "Sureway Health and Wellbeing" at bounding box center [769, 265] width 371 height 30
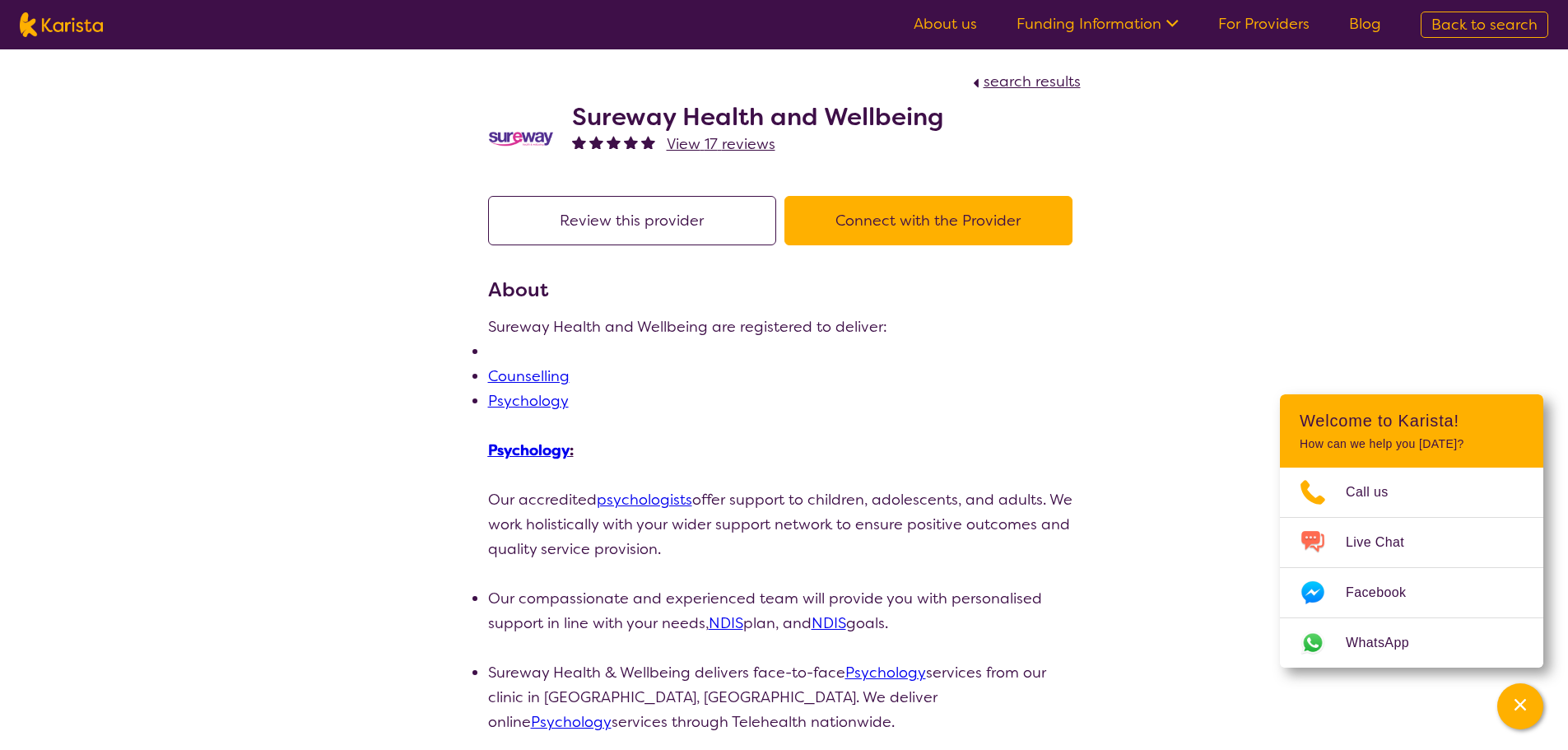
click at [676, 222] on button "Review this provider" at bounding box center [632, 221] width 288 height 50
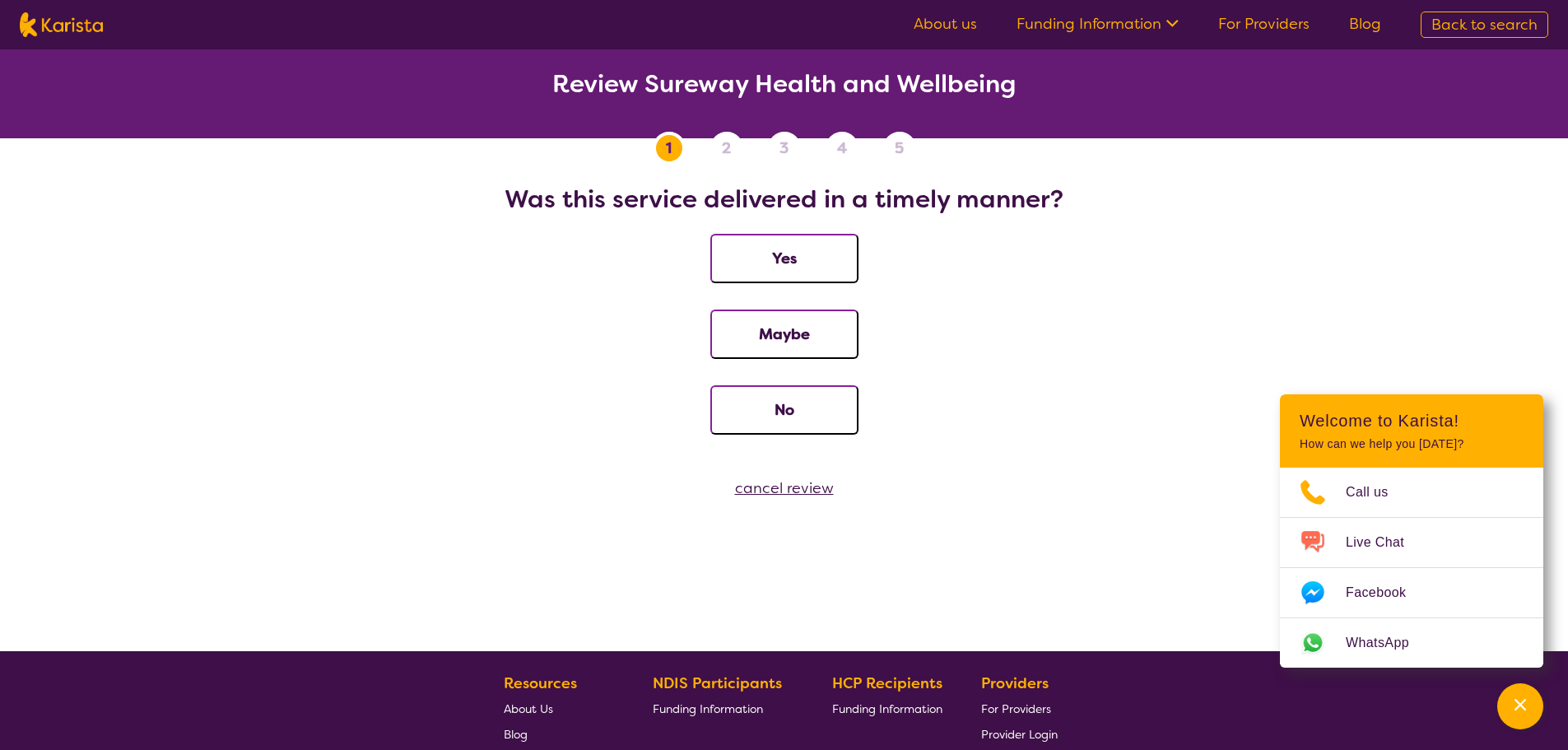
click at [771, 260] on button "Yes" at bounding box center [784, 258] width 148 height 50
click at [773, 269] on button "Yes" at bounding box center [784, 258] width 148 height 50
click at [764, 261] on button "Yes" at bounding box center [784, 258] width 148 height 50
click at [765, 262] on button "Yes" at bounding box center [784, 258] width 148 height 50
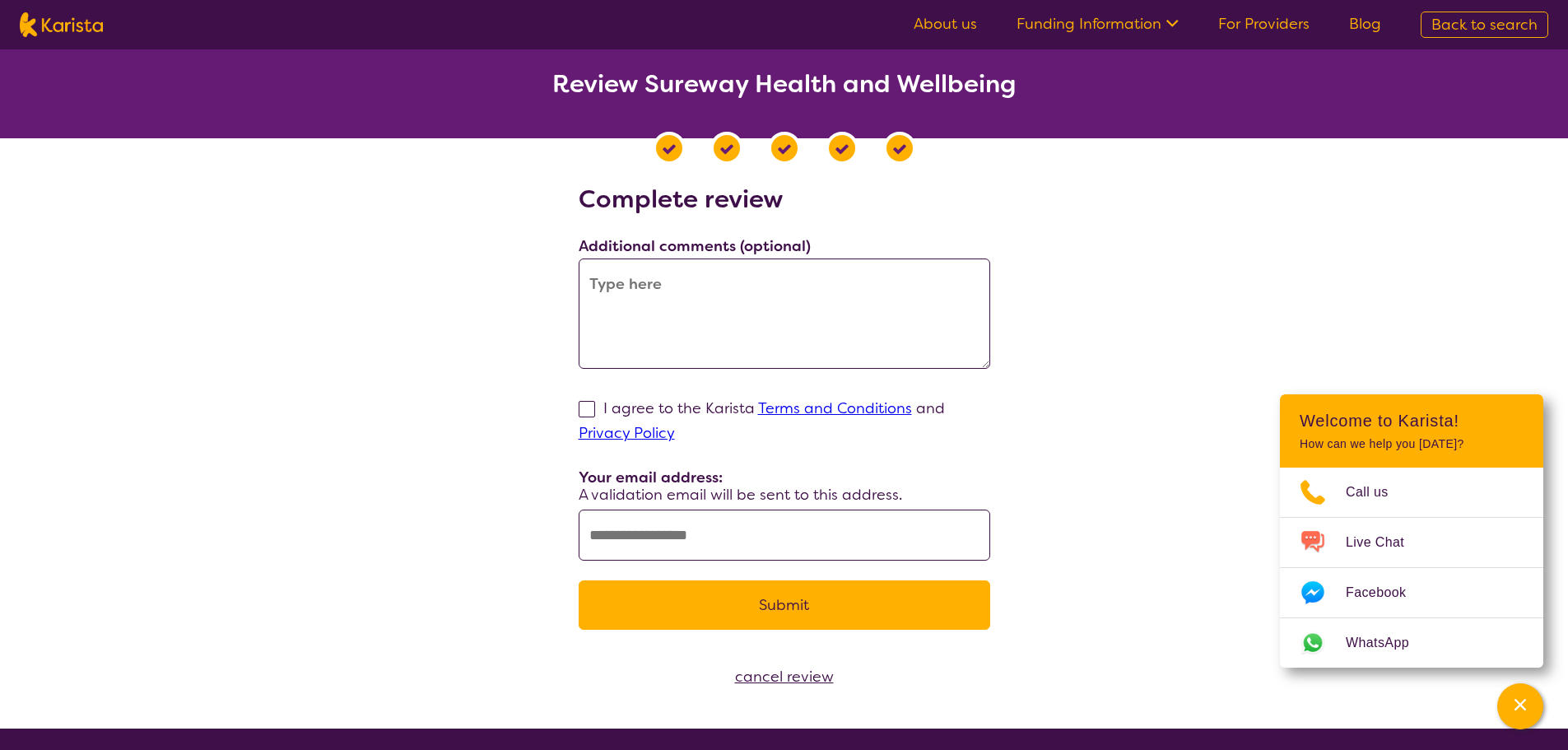
select select "by_score"
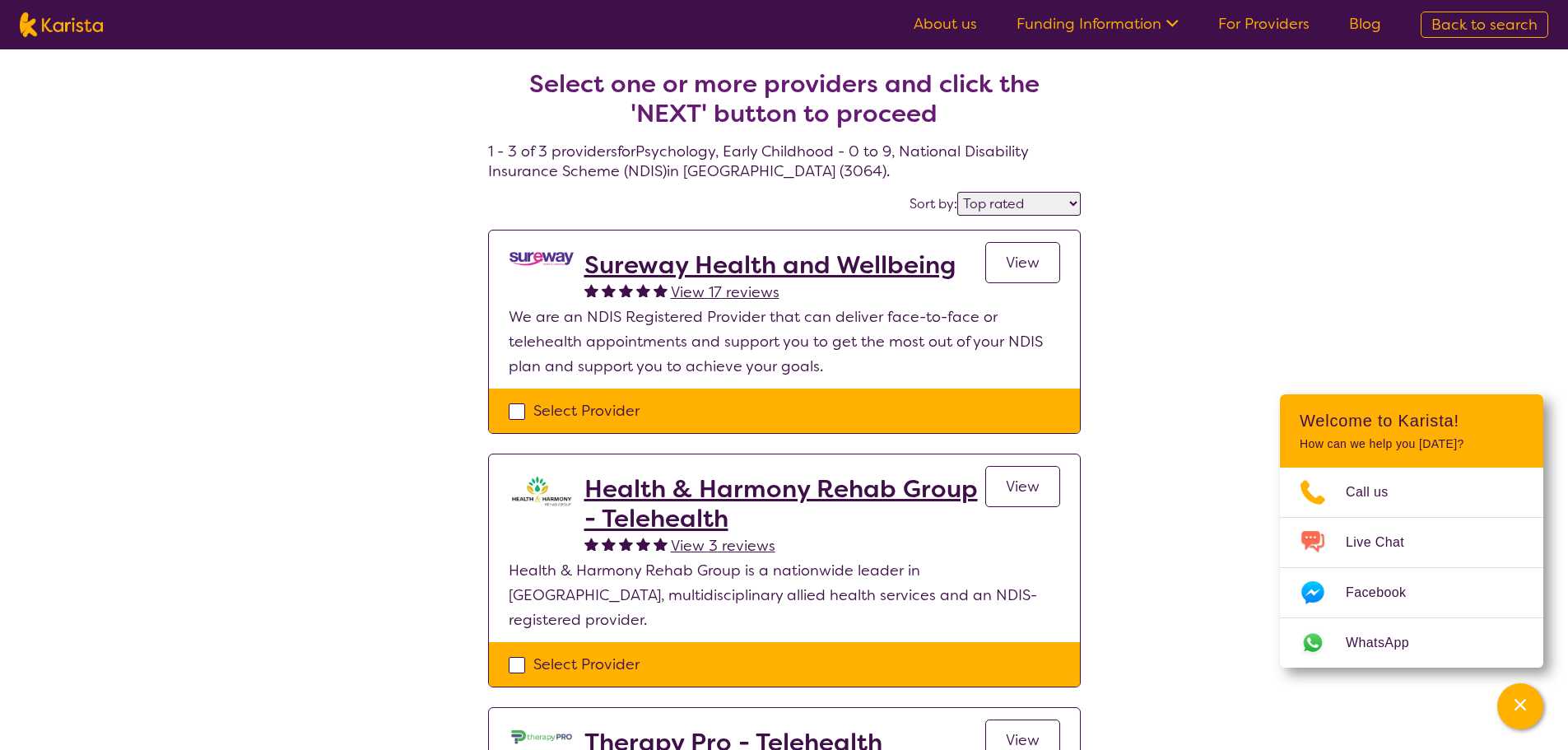
select select "Psychology"
select select "EC"
select select "NDIS"
select select "Psychology"
select select "EC"
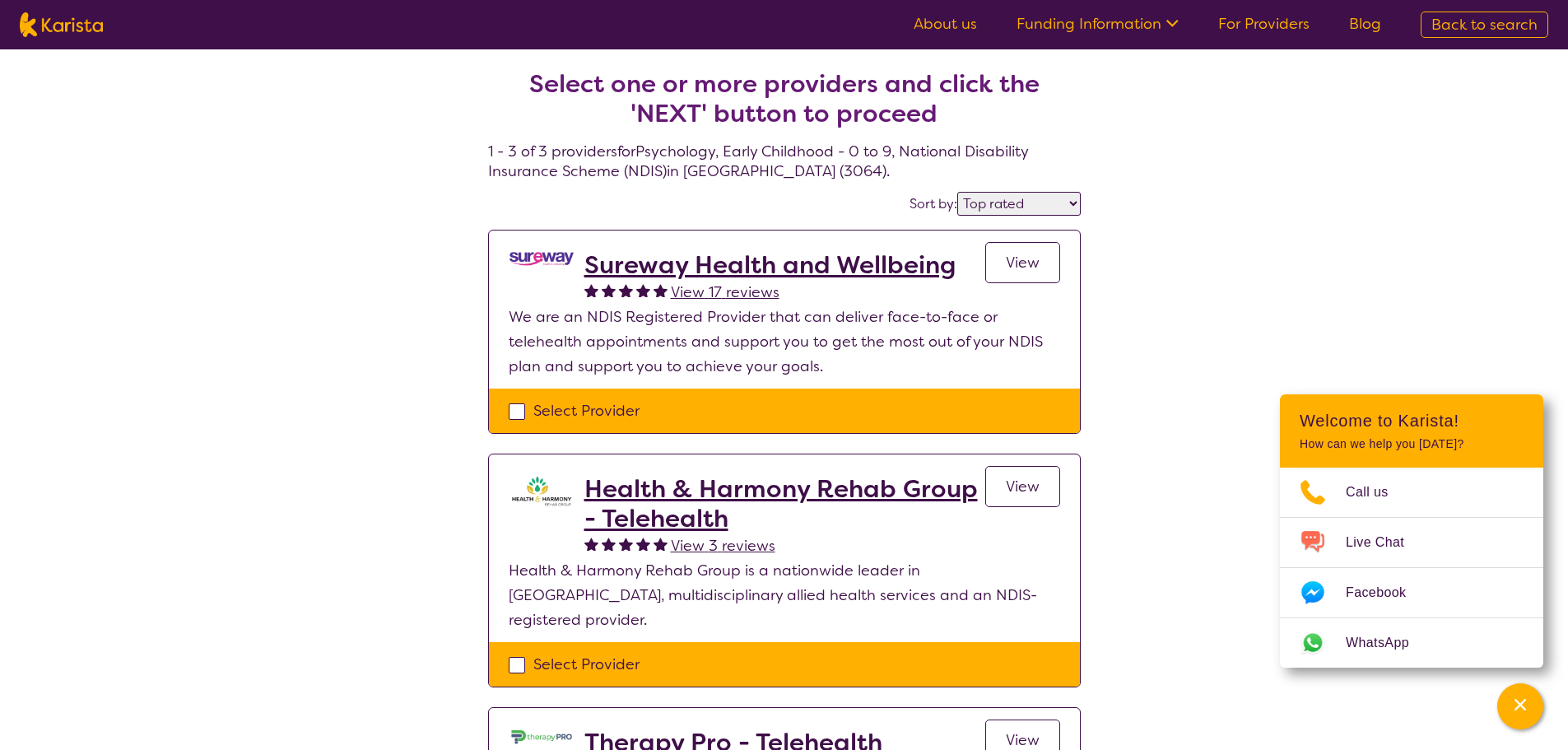
select select "NDIS"
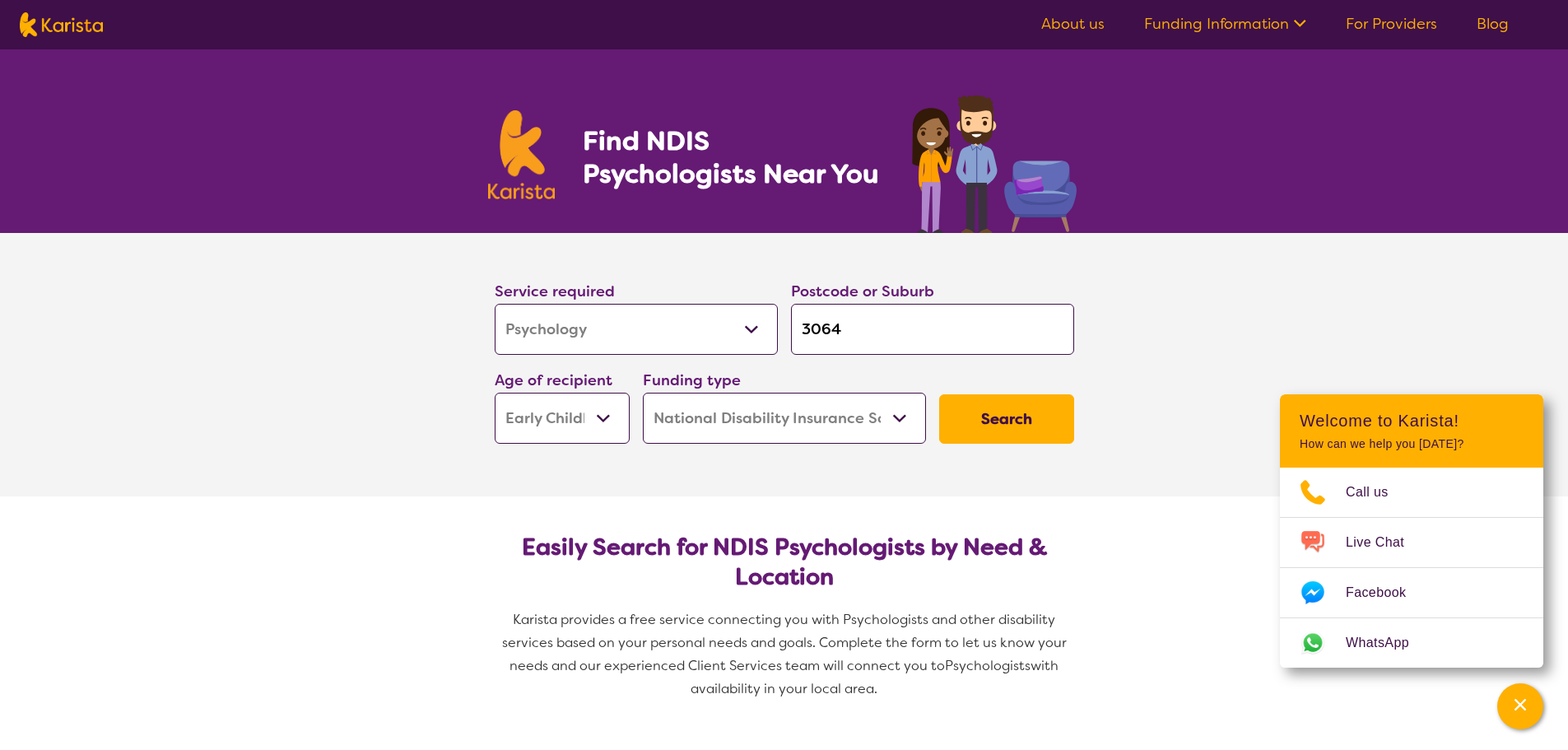
select select "by_score"
